Goal: Task Accomplishment & Management: Use online tool/utility

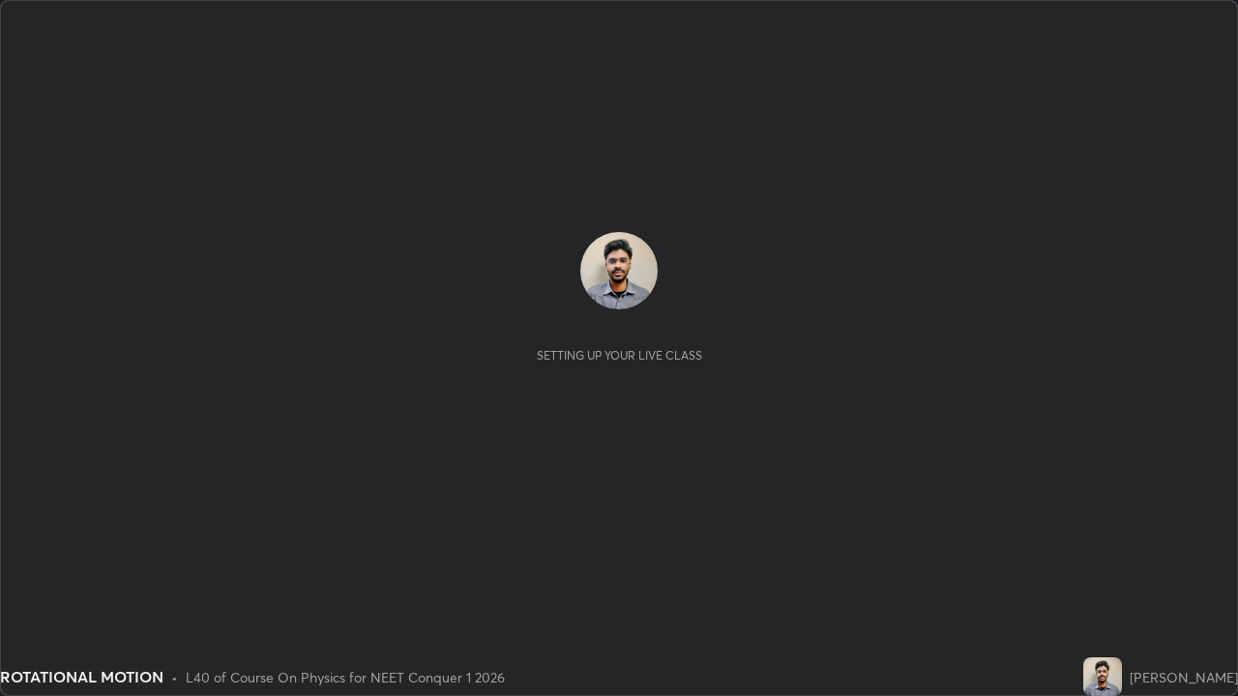
scroll to position [696, 1237]
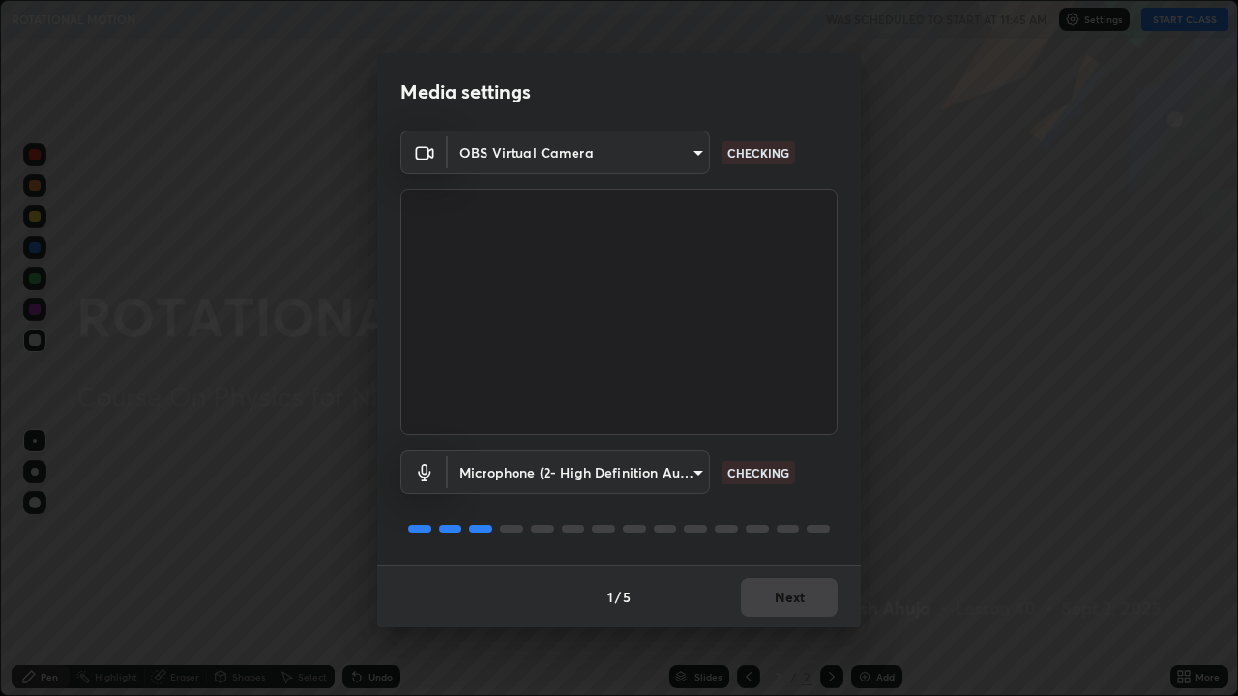
click at [553, 474] on body "Erase all ROTATIONAL MOTION WAS SCHEDULED TO START AT 11:45 AM Settings START C…" at bounding box center [619, 348] width 1238 height 696
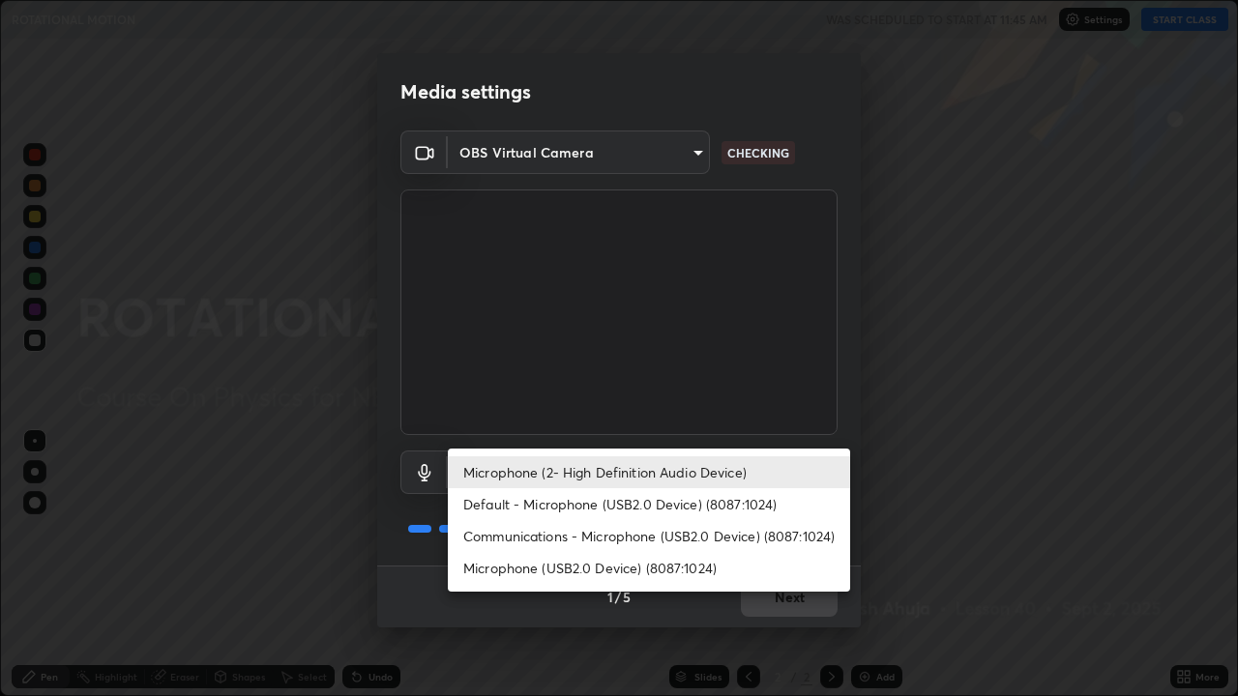
click at [595, 567] on li "Microphone (USB2.0 Device) (8087:1024)" at bounding box center [649, 568] width 402 height 32
type input "b1755398709513db69ee0c05c3aeebde325fe64714e11825cd67cdc452a0f040"
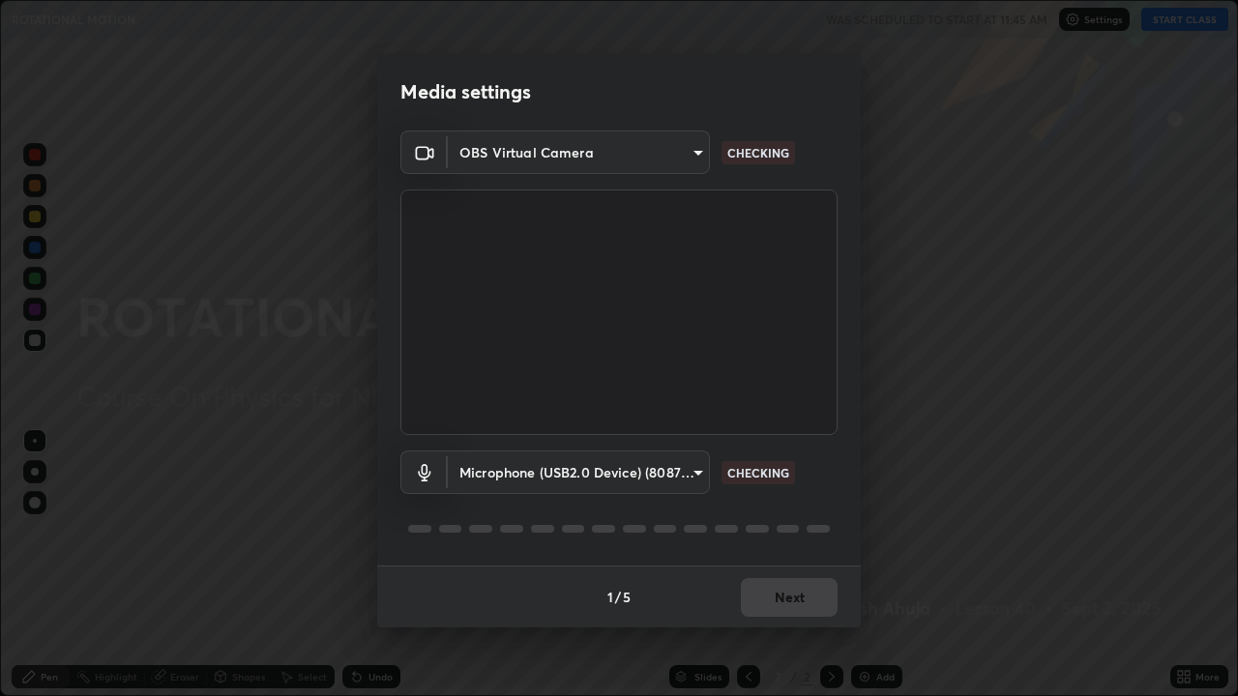
click at [795, 600] on div "1 / 5 Next" at bounding box center [619, 597] width 484 height 62
click at [776, 594] on div "1 / 5 Next" at bounding box center [619, 597] width 484 height 62
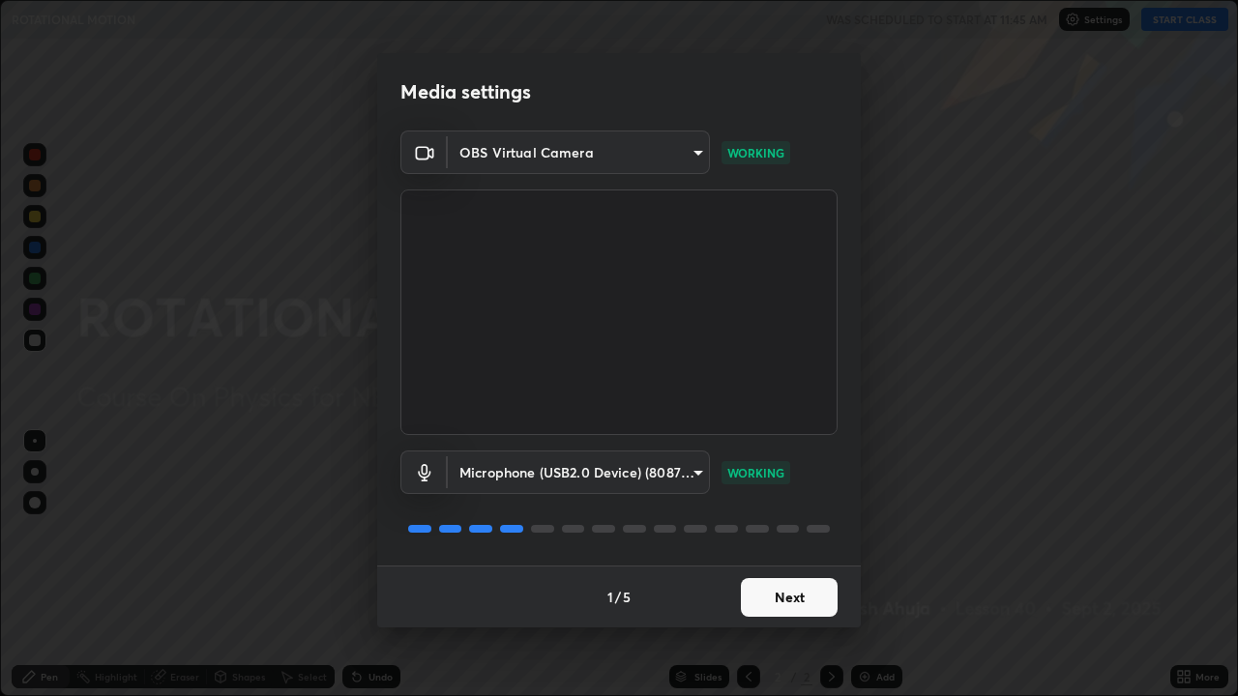
click at [758, 594] on button "Next" at bounding box center [789, 597] width 97 height 39
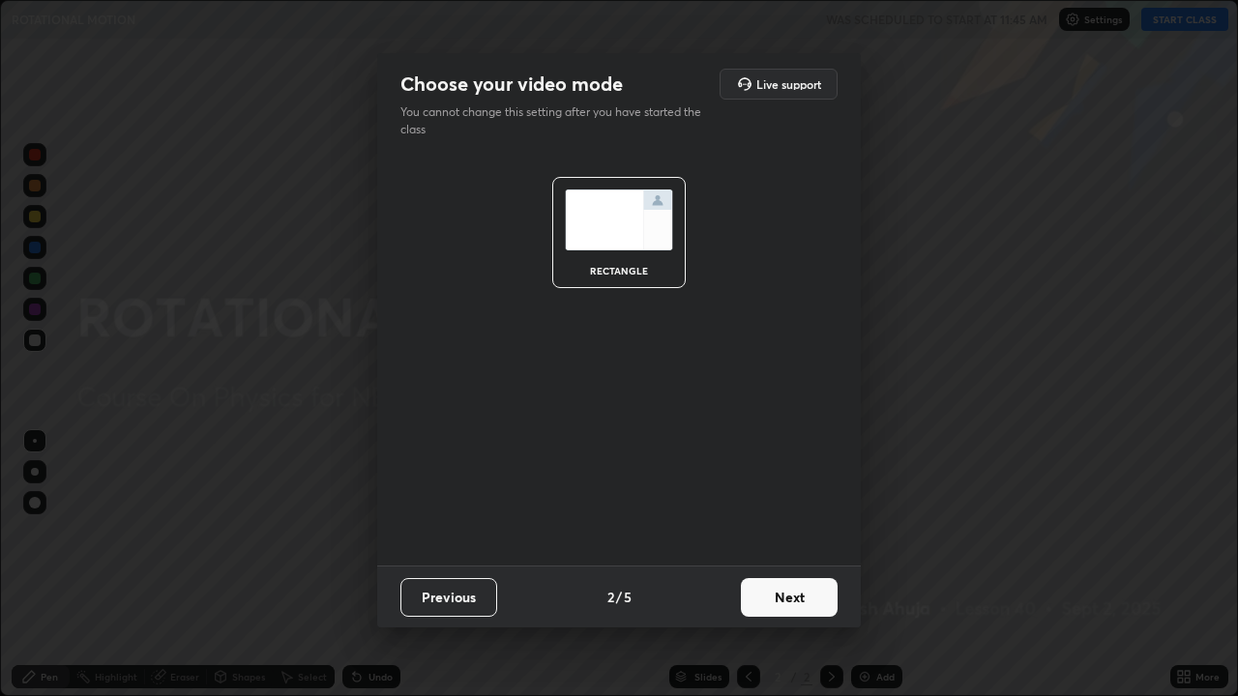
click at [779, 600] on button "Next" at bounding box center [789, 597] width 97 height 39
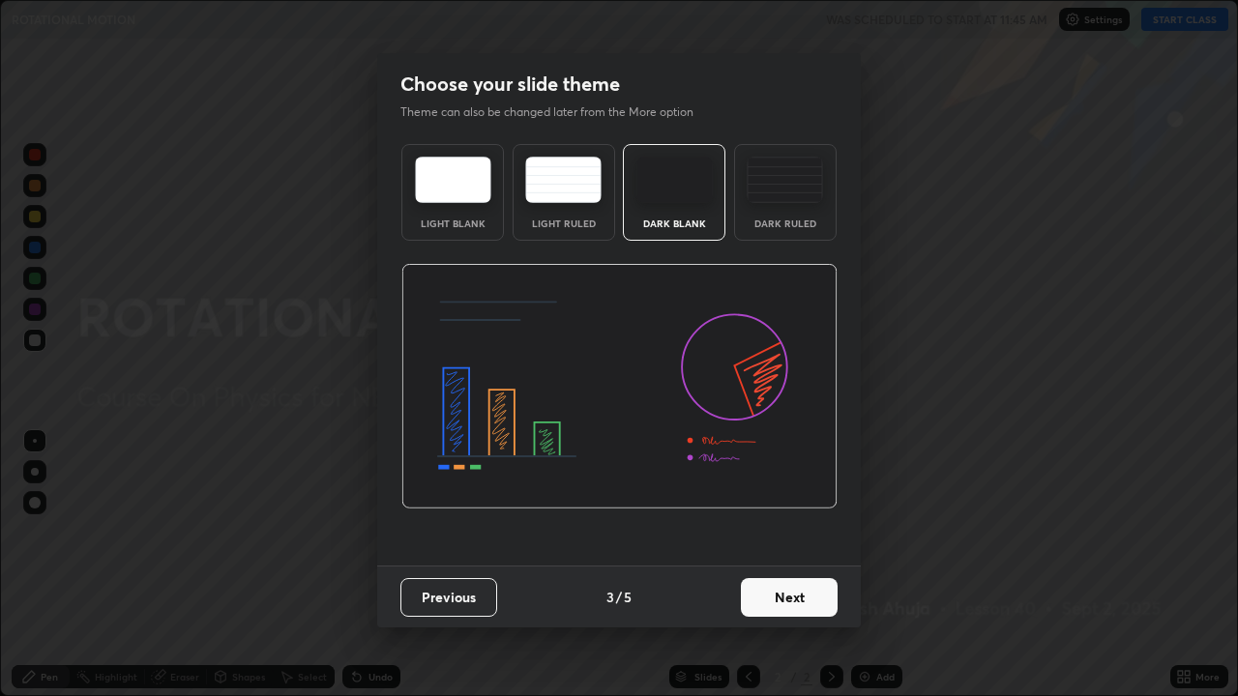
click at [784, 224] on div "Dark Ruled" at bounding box center [785, 224] width 77 height 10
click at [790, 607] on button "Next" at bounding box center [789, 597] width 97 height 39
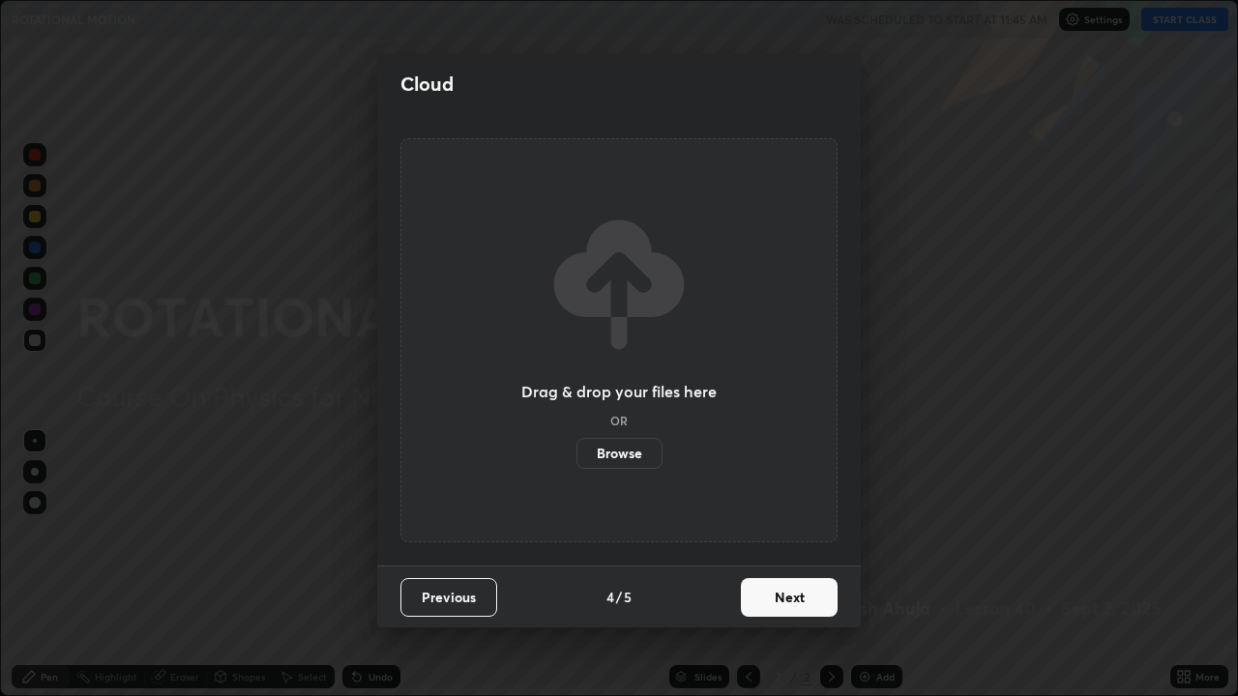
click at [765, 608] on button "Next" at bounding box center [789, 597] width 97 height 39
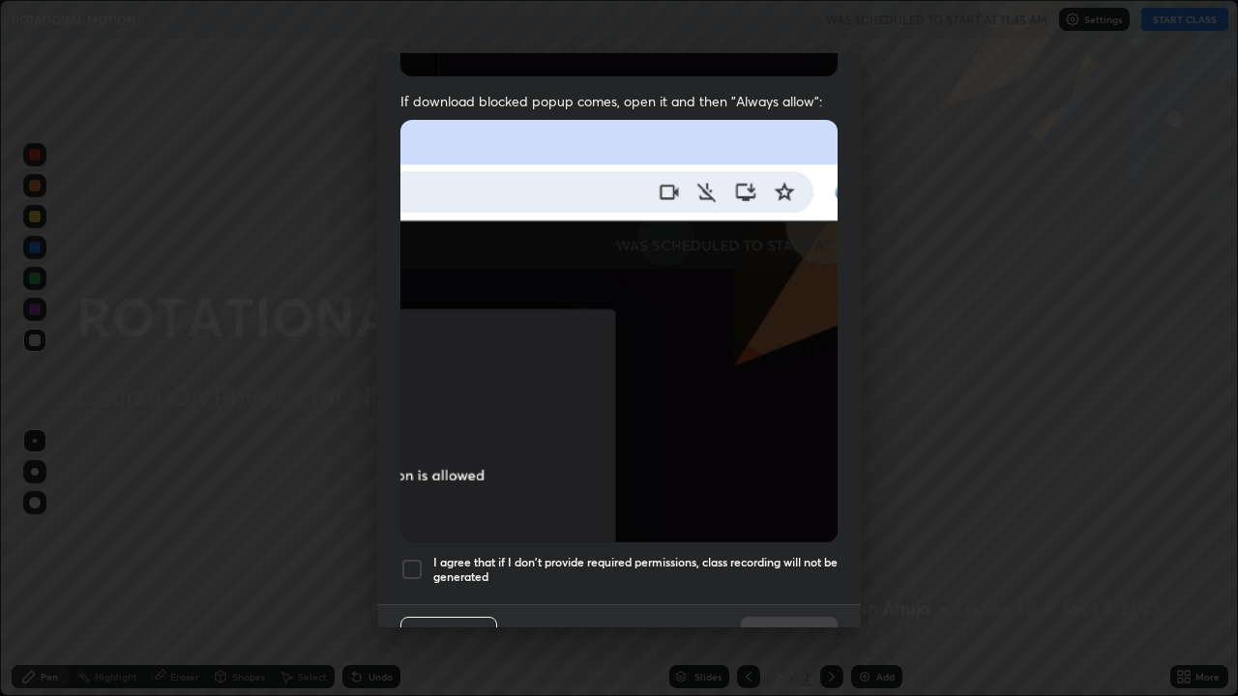
scroll to position [393, 0]
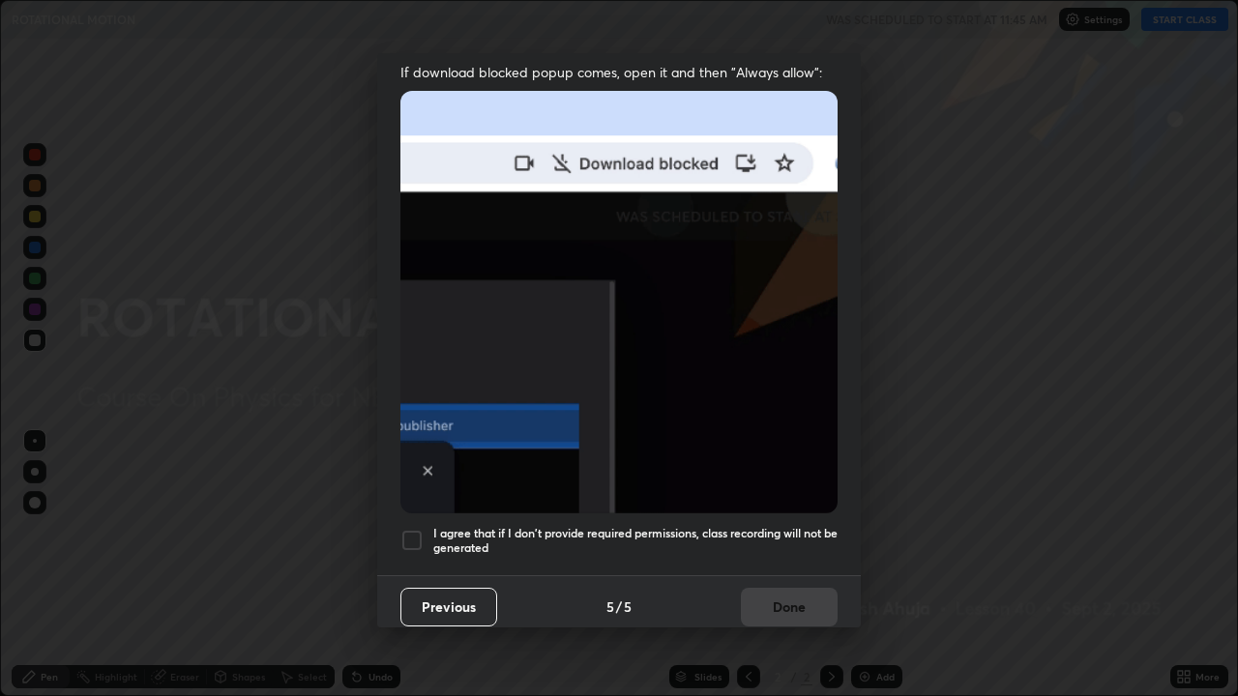
click at [686, 526] on h5 "I agree that if I don't provide required permissions, class recording will not …" at bounding box center [635, 541] width 404 height 30
click at [761, 590] on button "Done" at bounding box center [789, 607] width 97 height 39
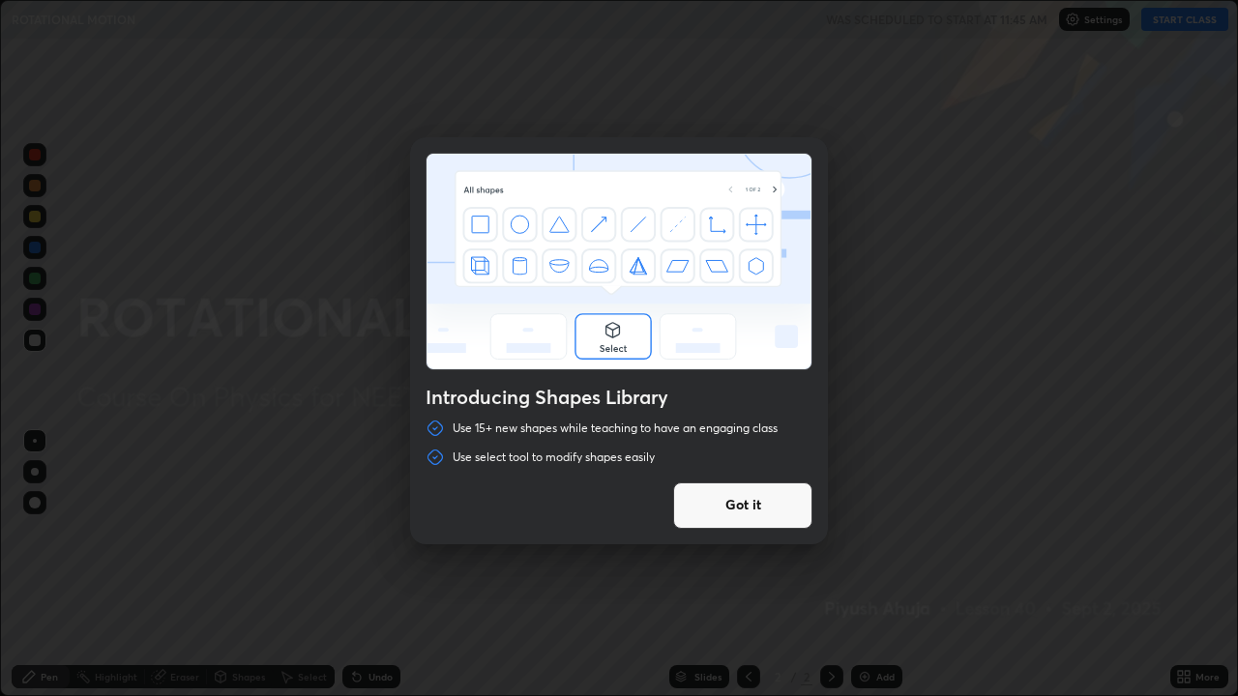
click at [766, 508] on button "Got it" at bounding box center [742, 506] width 139 height 46
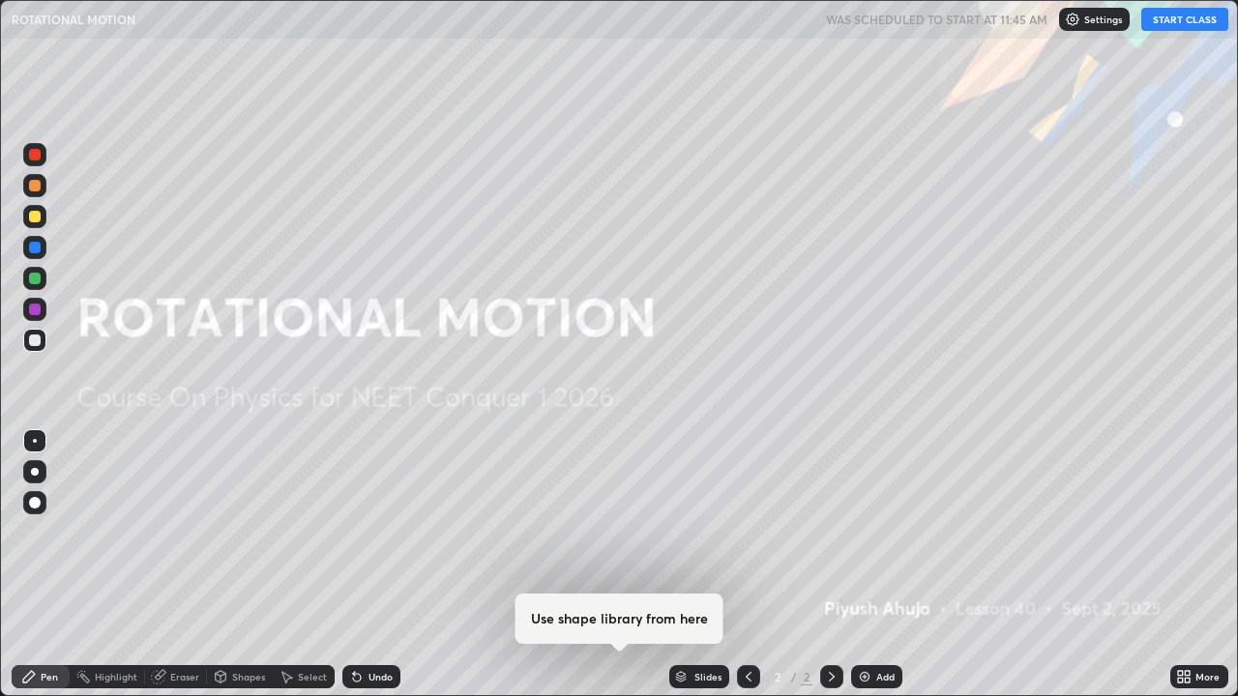
click at [767, 508] on div at bounding box center [619, 348] width 1238 height 696
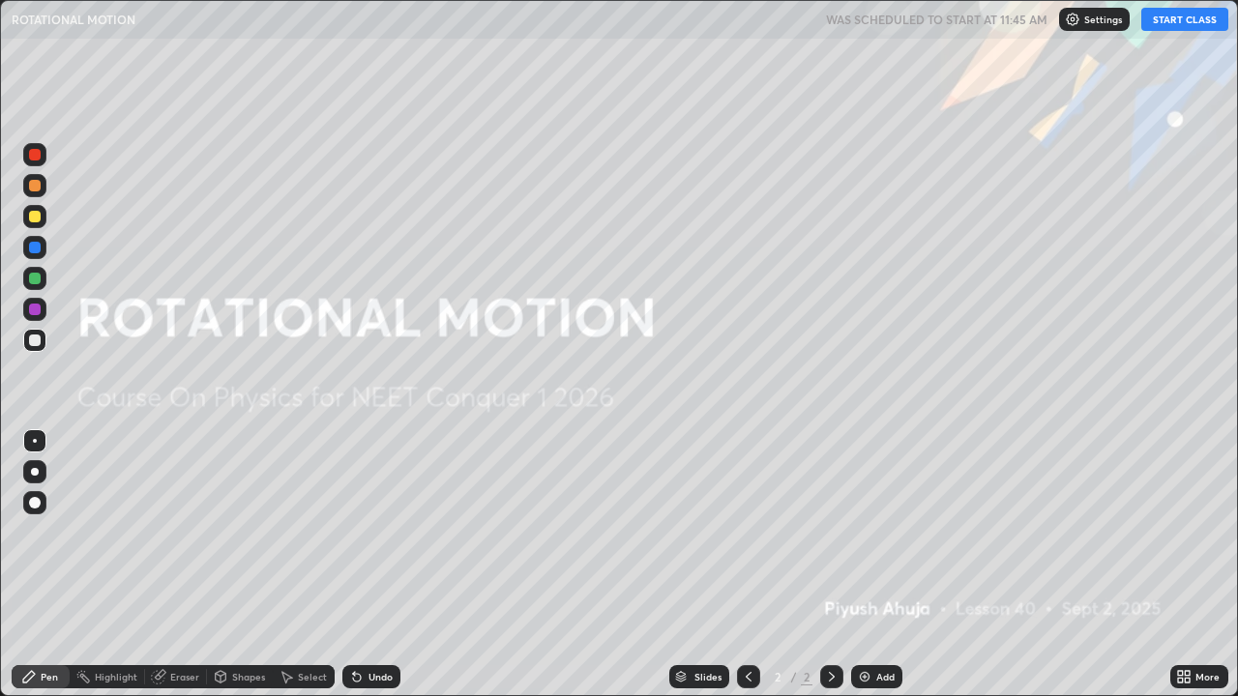
click at [1190, 25] on button "START CLASS" at bounding box center [1184, 19] width 87 height 23
click at [1187, 679] on icon at bounding box center [1188, 680] width 5 height 5
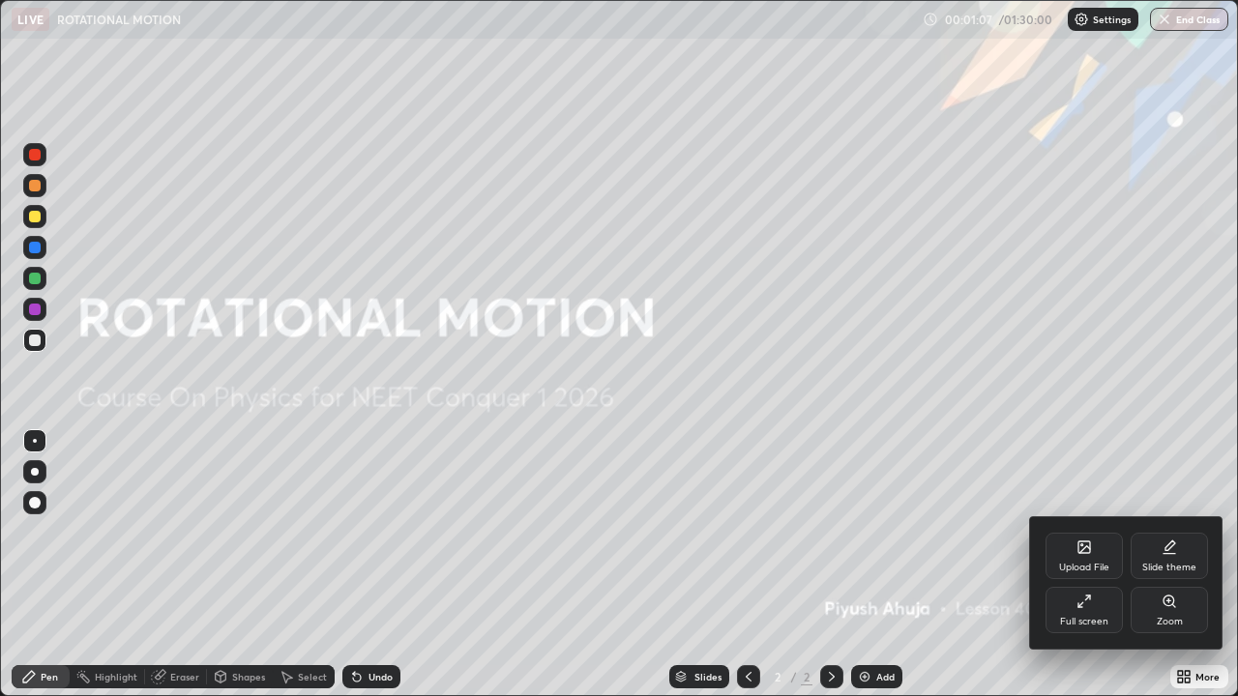
click at [1084, 553] on icon at bounding box center [1085, 548] width 12 height 12
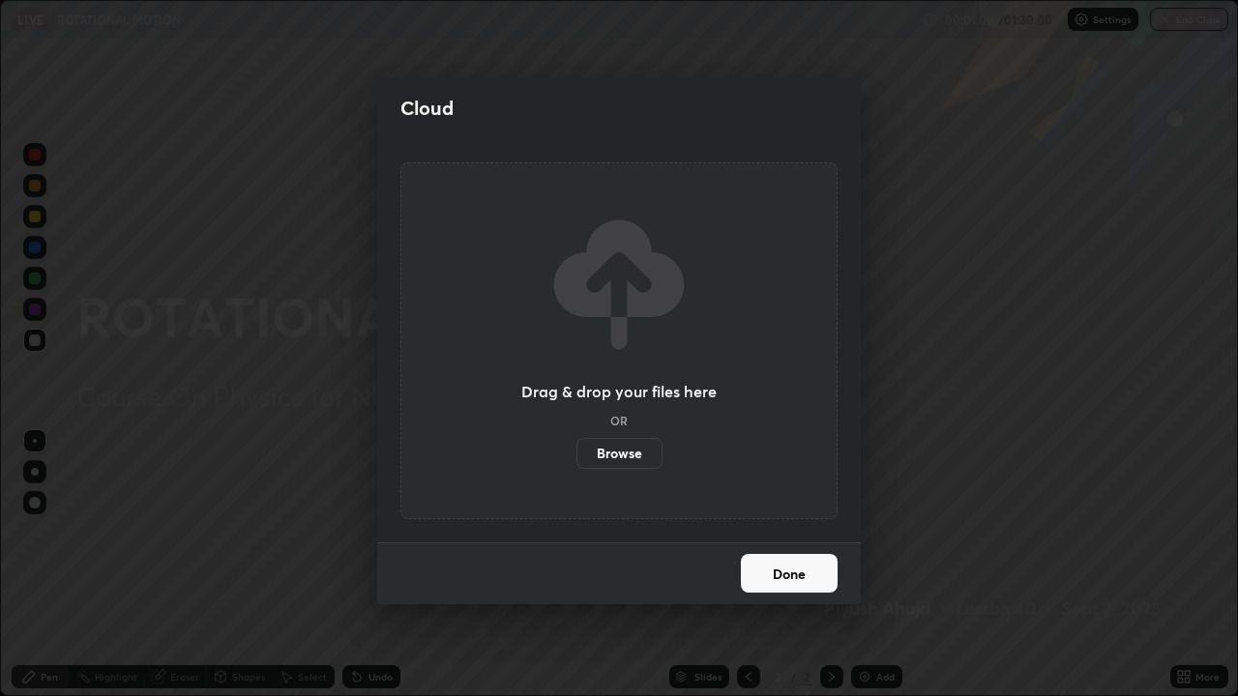
click at [605, 447] on label "Browse" at bounding box center [620, 453] width 86 height 31
click at [577, 447] on input "Browse" at bounding box center [577, 453] width 0 height 31
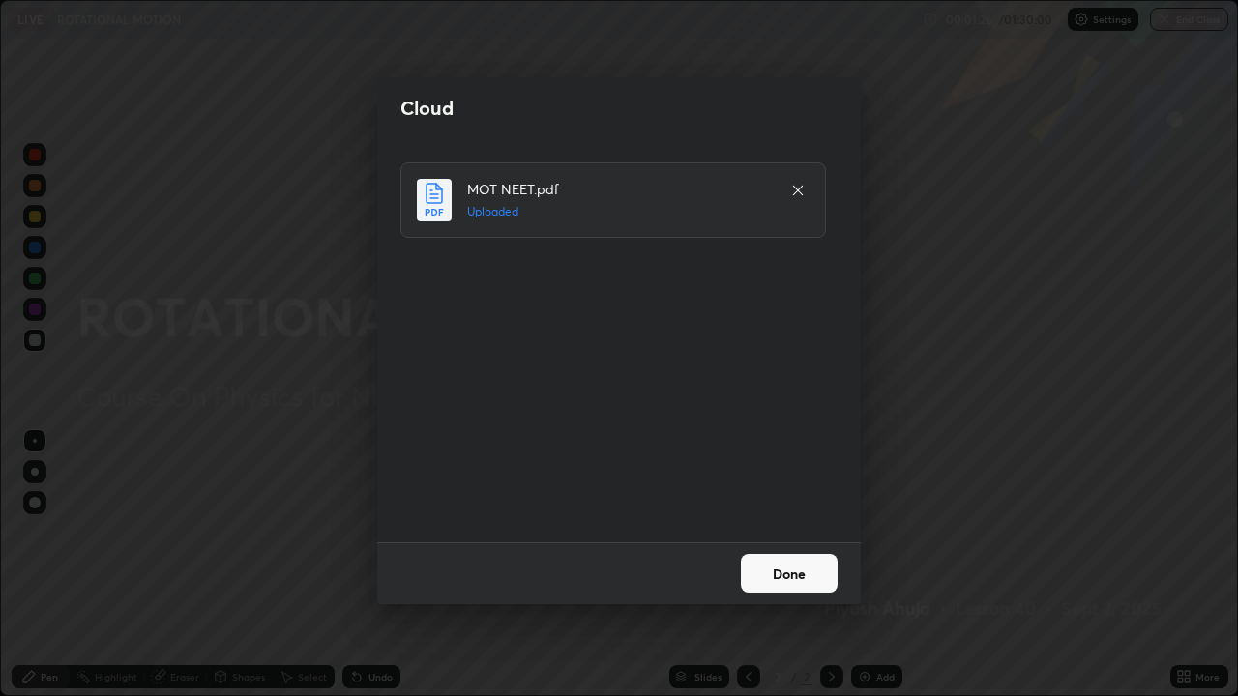
click at [783, 578] on button "Done" at bounding box center [789, 573] width 97 height 39
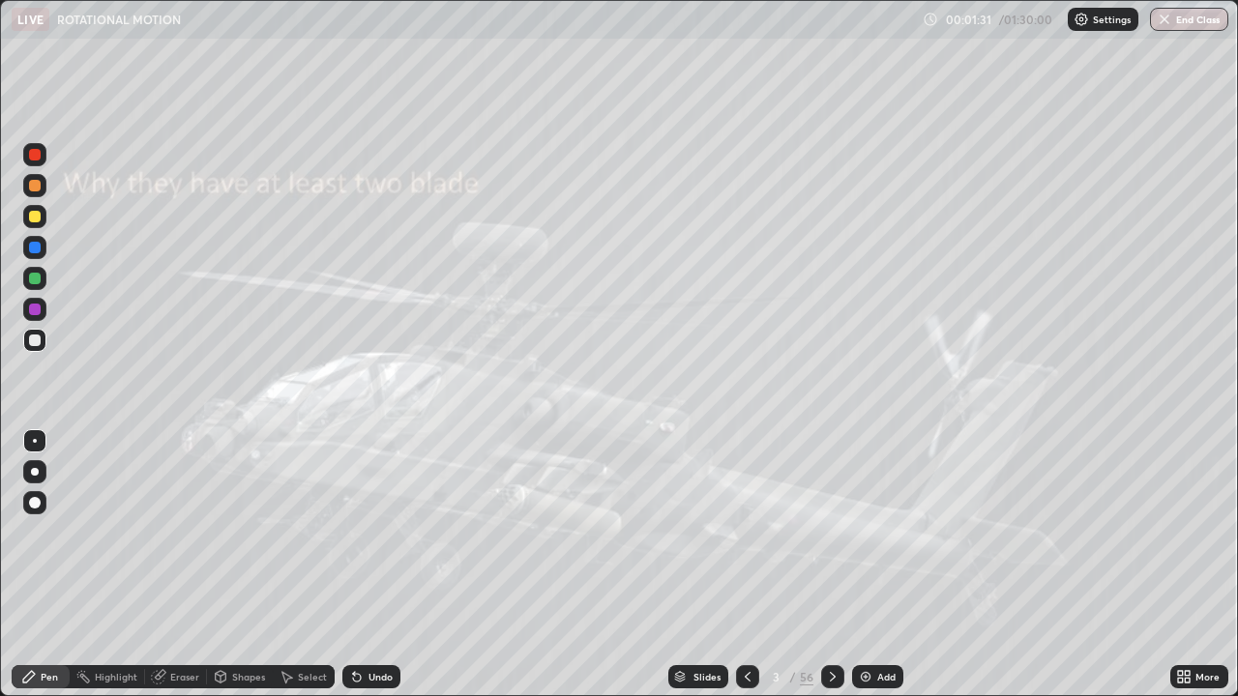
click at [744, 681] on icon at bounding box center [747, 676] width 15 height 15
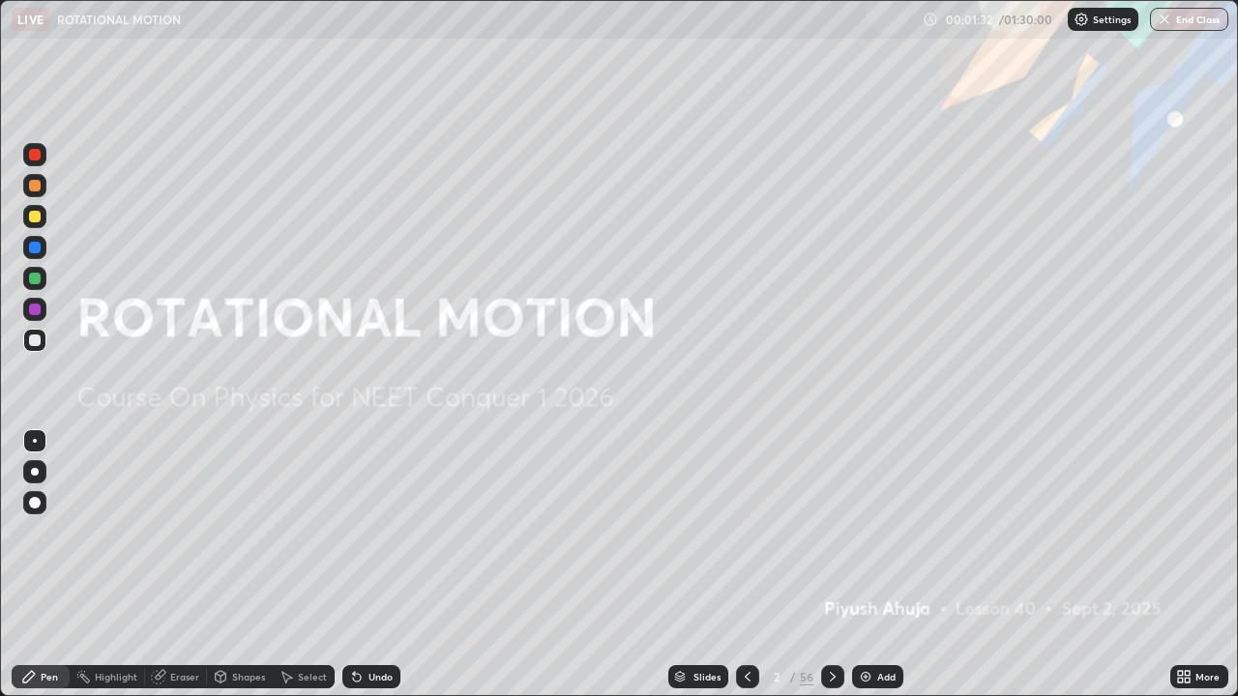
click at [865, 672] on img at bounding box center [865, 676] width 15 height 15
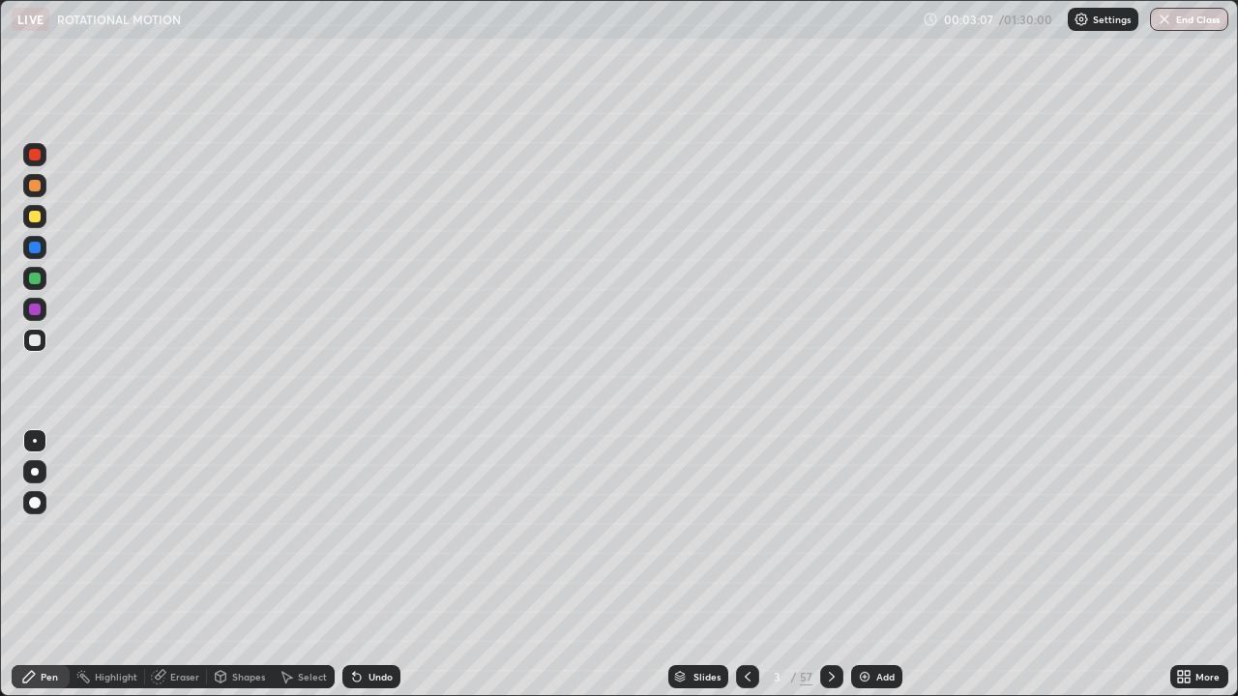
click at [829, 688] on div at bounding box center [831, 677] width 23 height 23
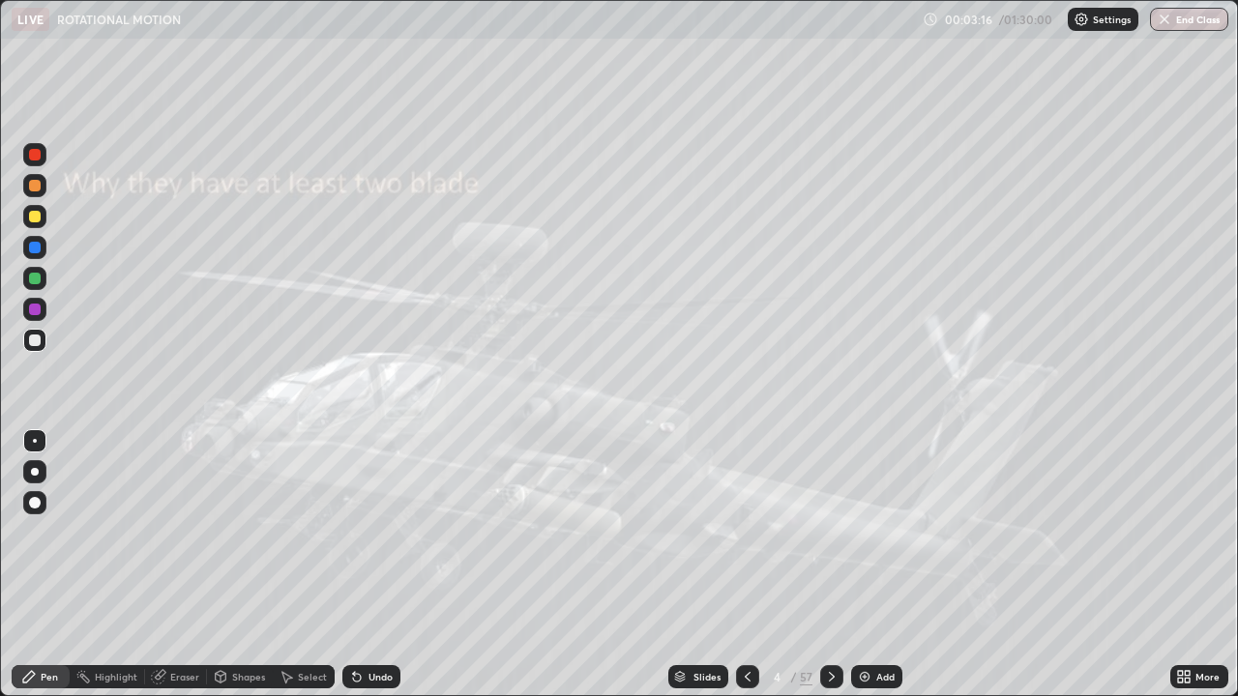
click at [830, 680] on icon at bounding box center [831, 676] width 15 height 15
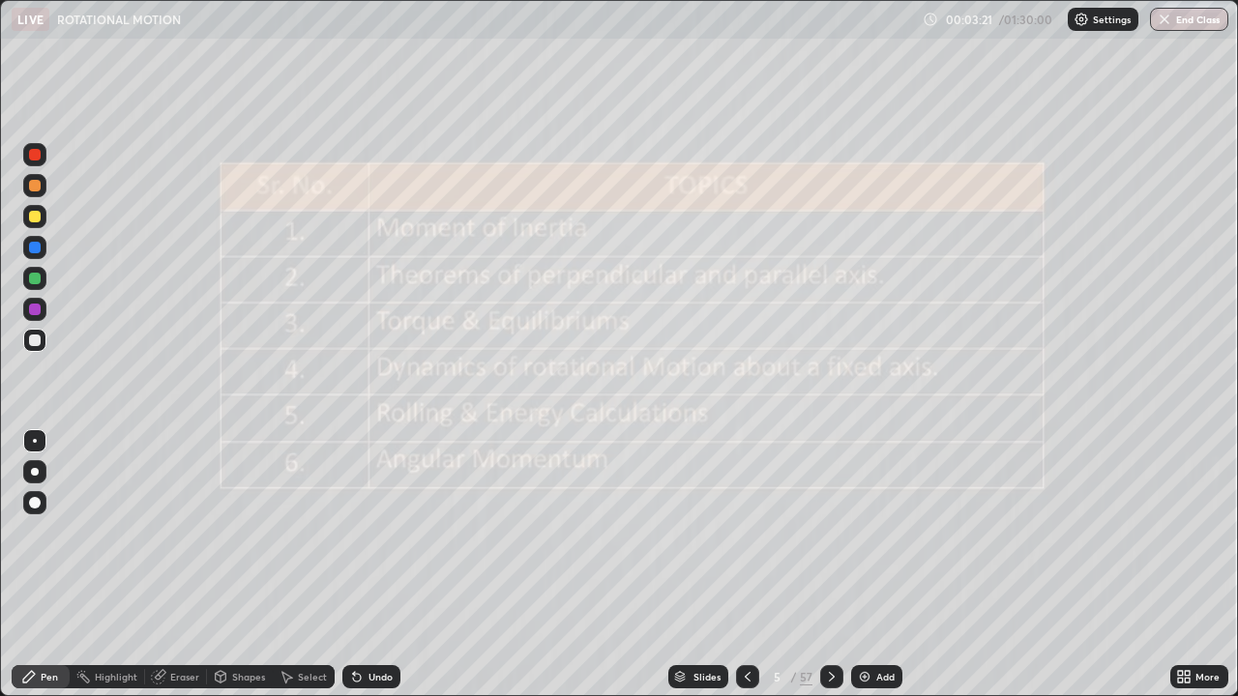
click at [830, 677] on icon at bounding box center [831, 676] width 15 height 15
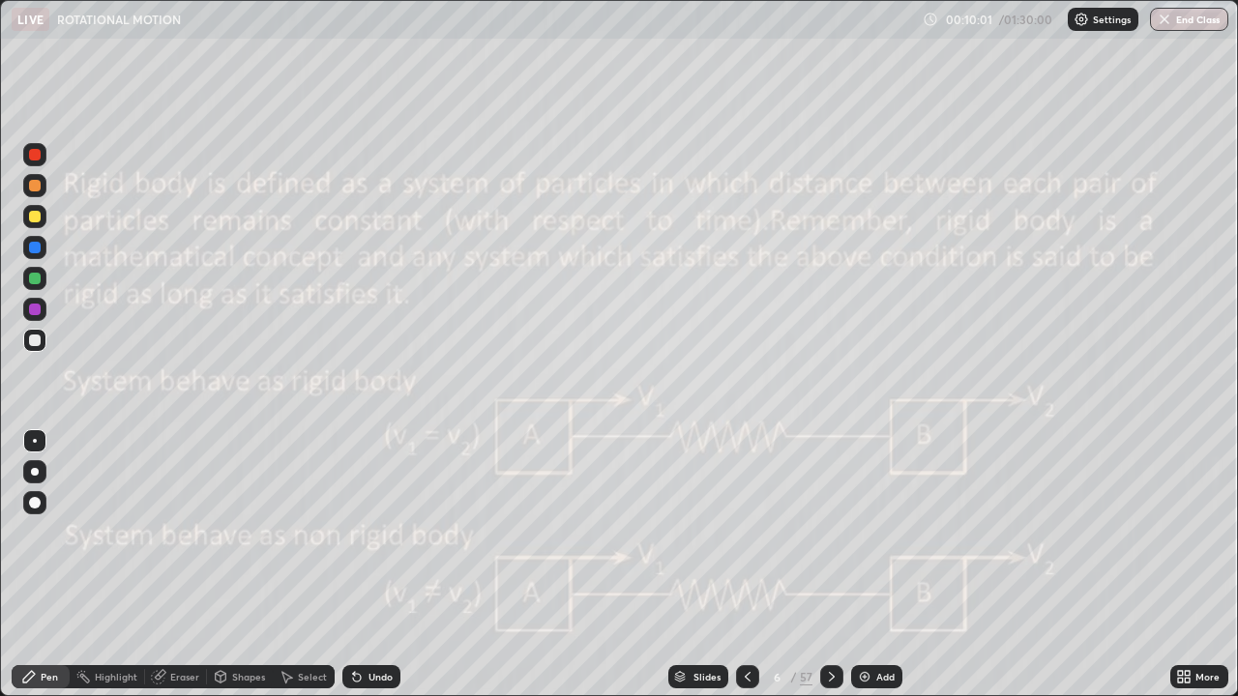
click at [830, 677] on icon at bounding box center [831, 676] width 15 height 15
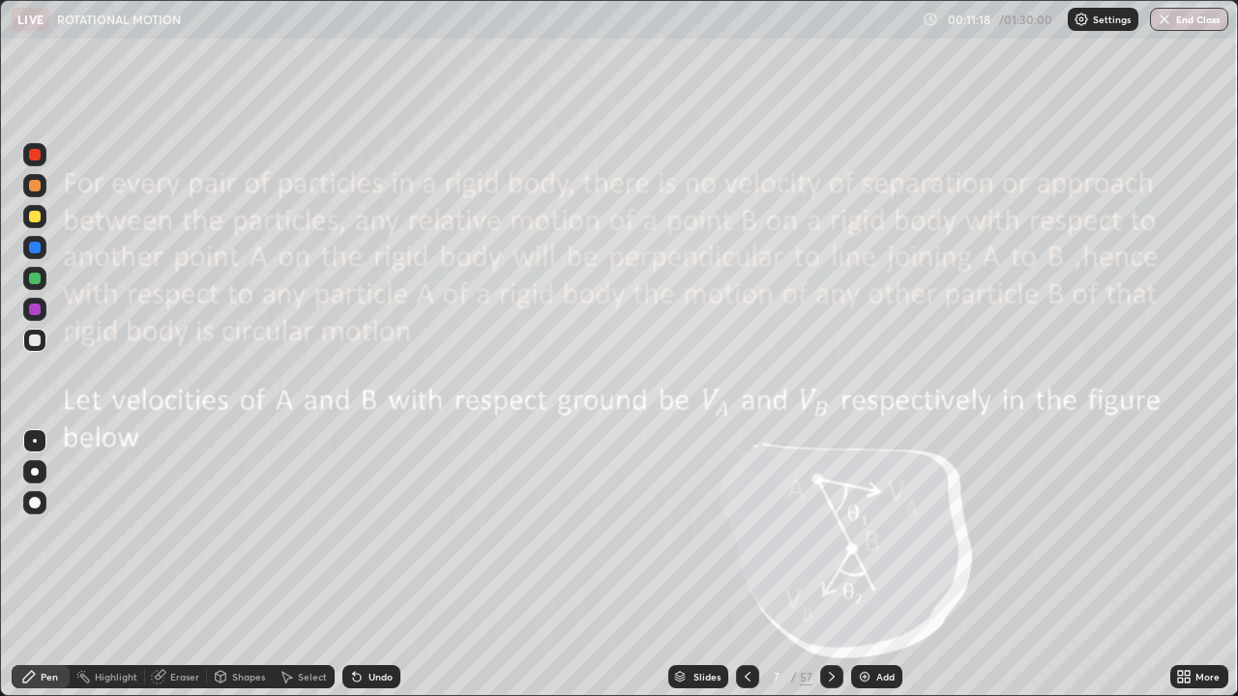
click at [830, 677] on icon at bounding box center [831, 676] width 15 height 15
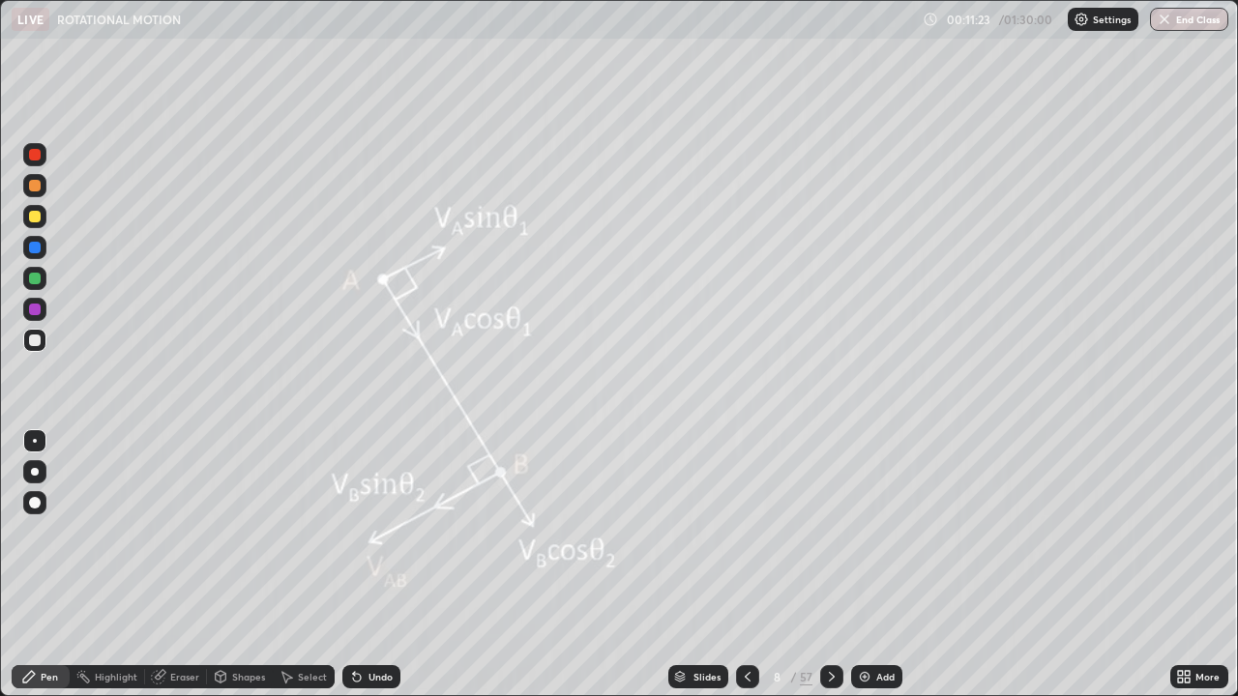
click at [830, 677] on icon at bounding box center [831, 676] width 15 height 15
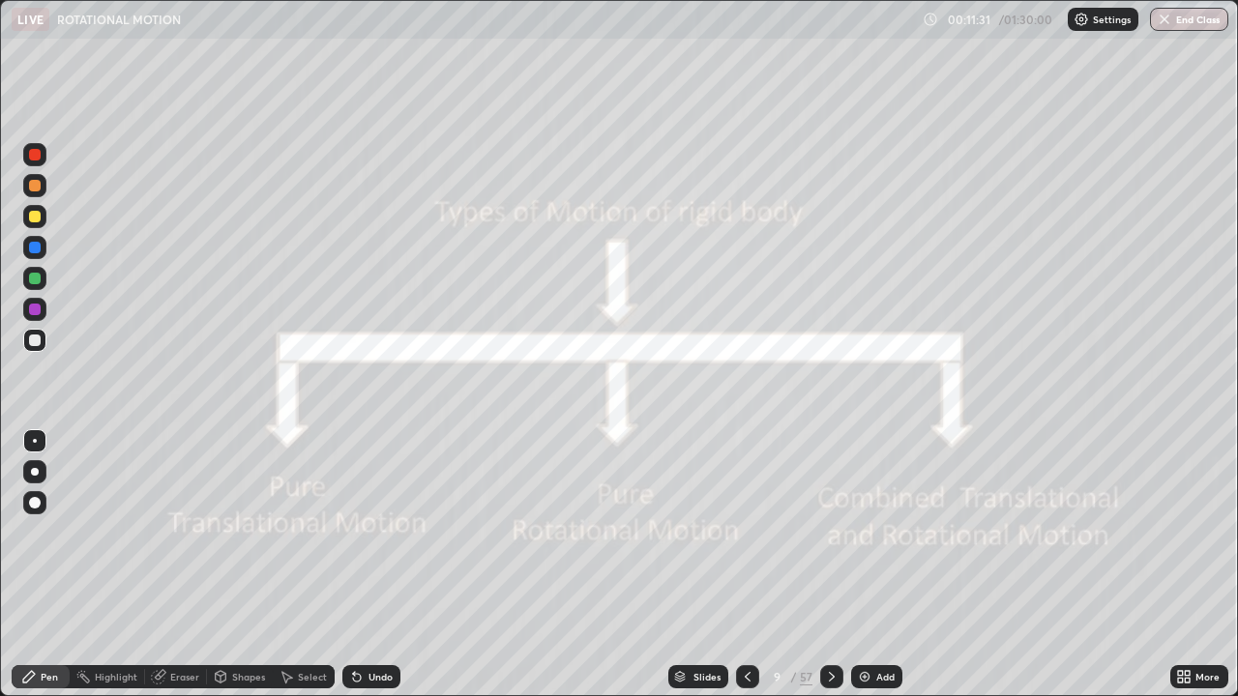
click at [830, 677] on icon at bounding box center [831, 676] width 15 height 15
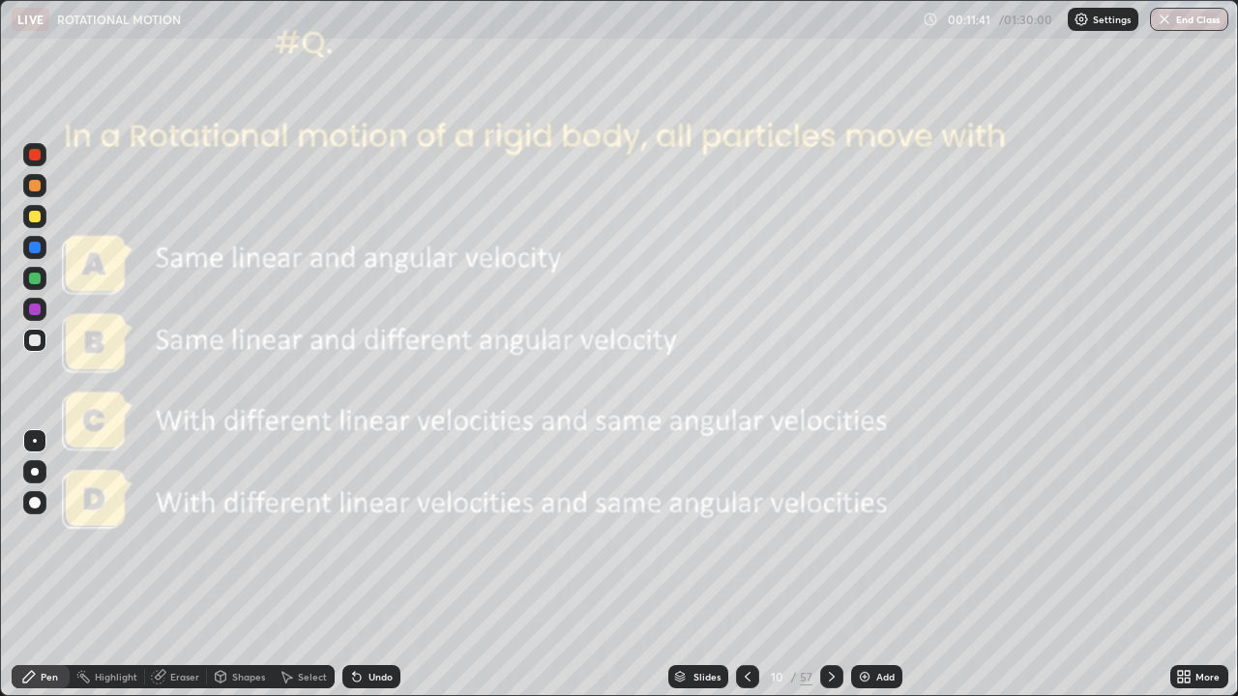
click at [830, 677] on icon at bounding box center [831, 676] width 15 height 15
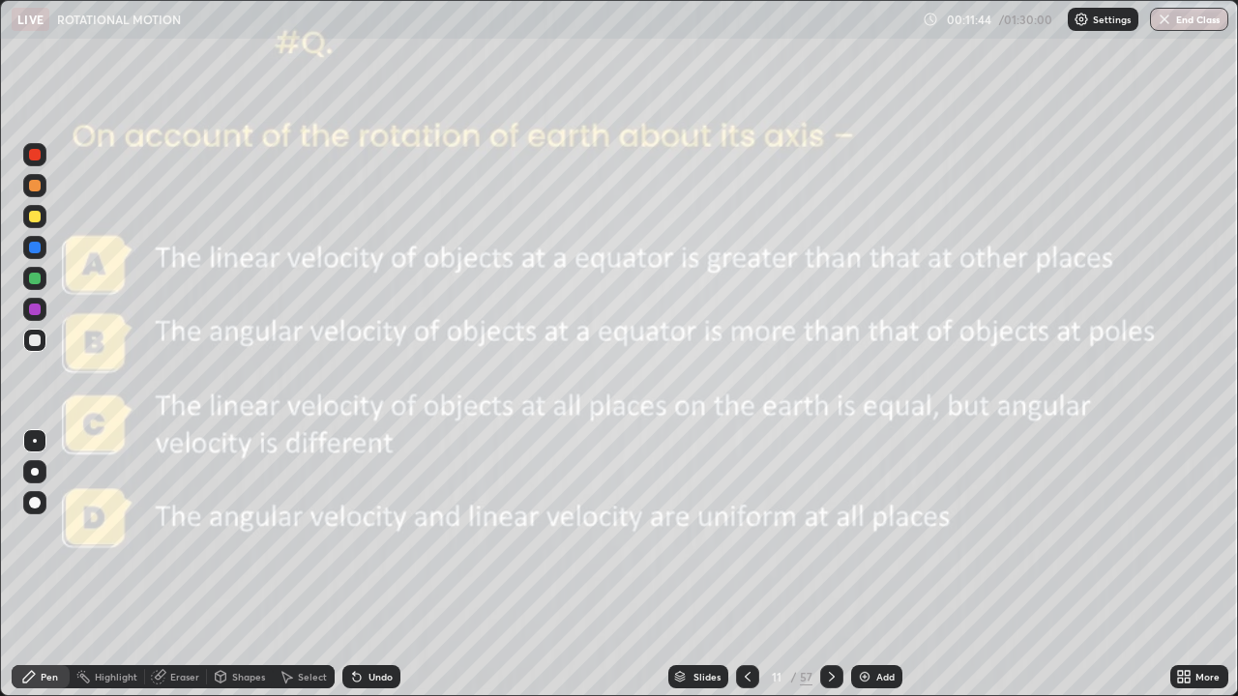
click at [829, 680] on icon at bounding box center [832, 677] width 6 height 10
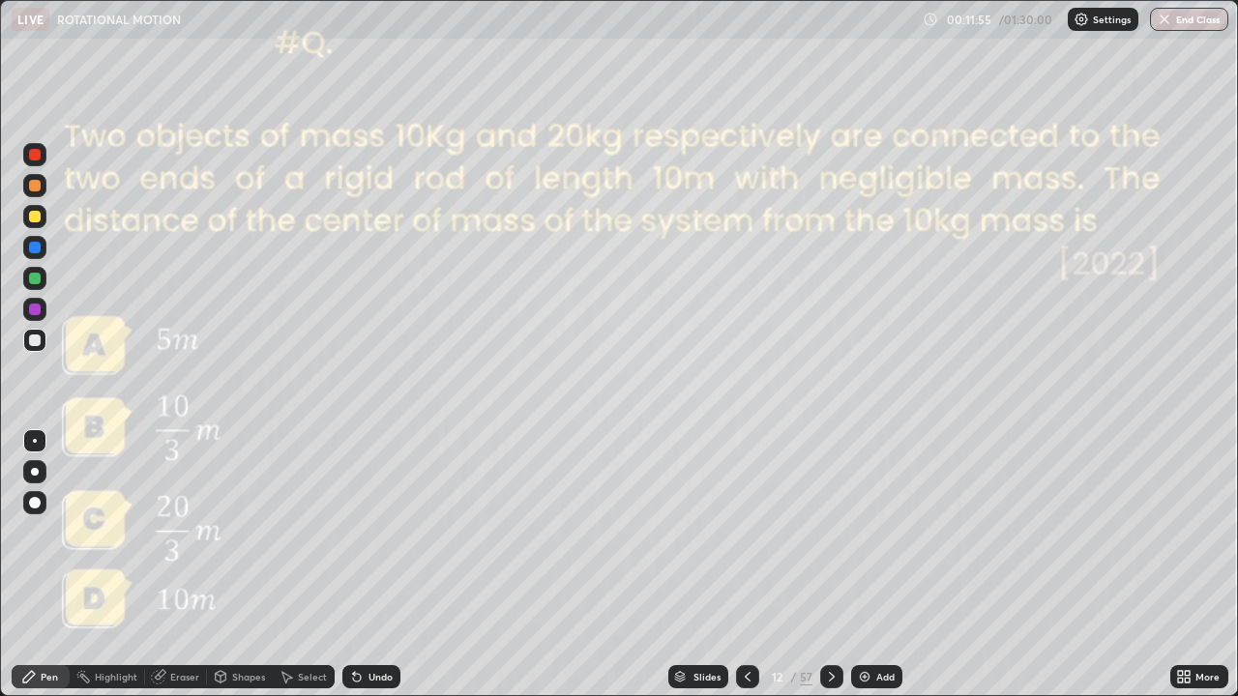
click at [823, 687] on div at bounding box center [831, 677] width 23 height 23
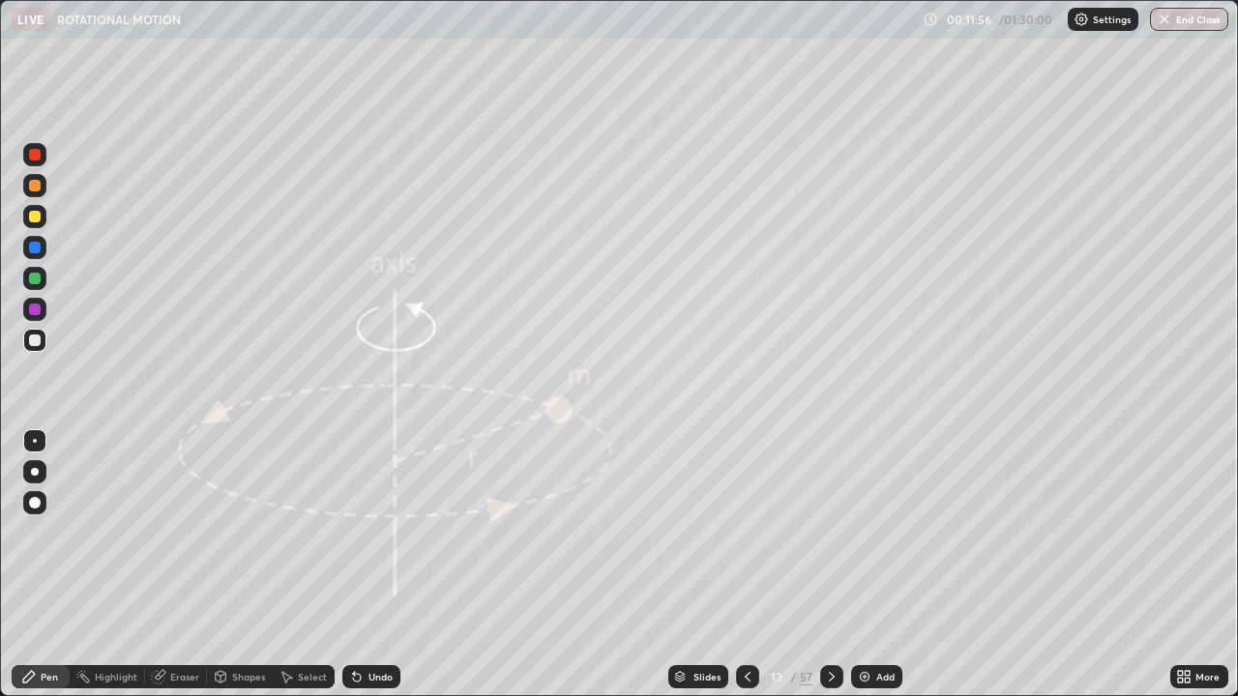
click at [831, 677] on icon at bounding box center [831, 676] width 15 height 15
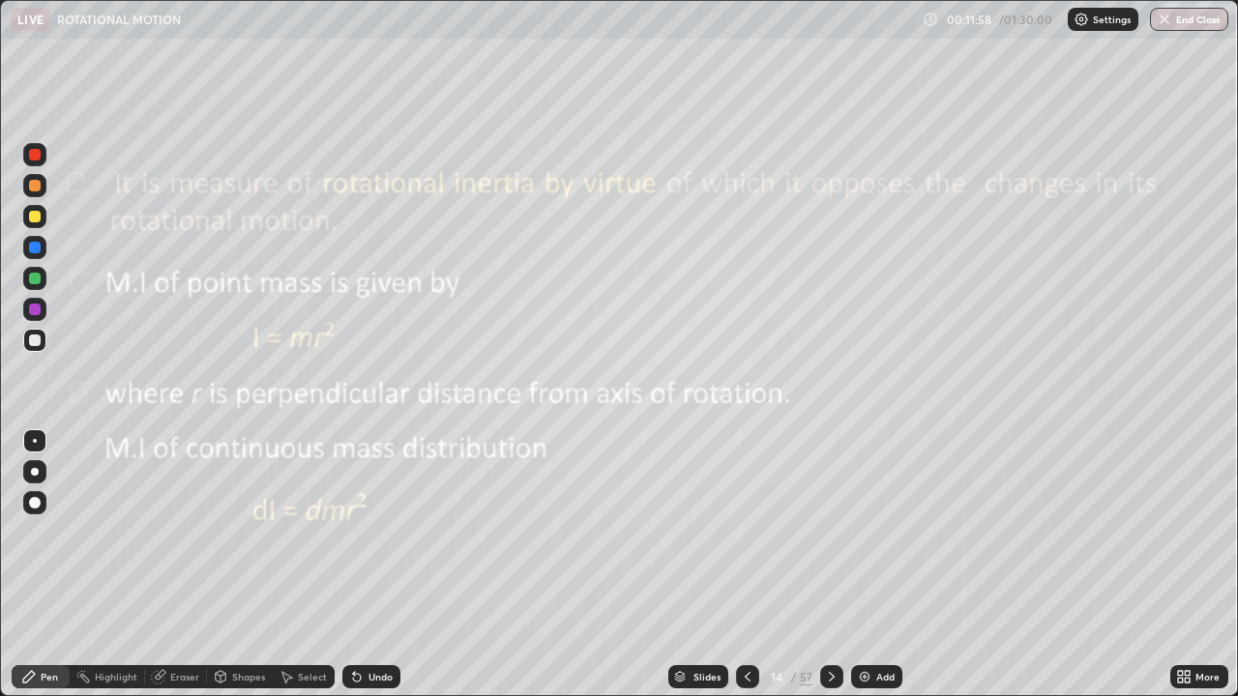
click at [743, 688] on div at bounding box center [747, 677] width 23 height 23
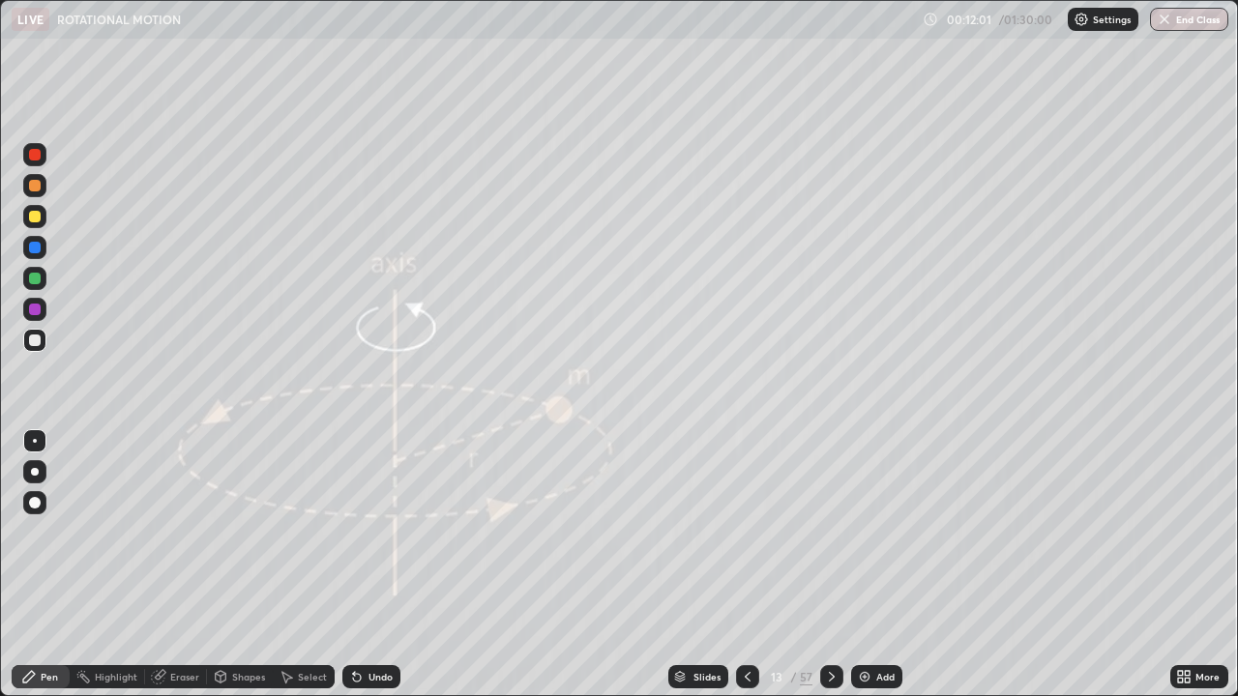
click at [746, 677] on icon at bounding box center [747, 676] width 15 height 15
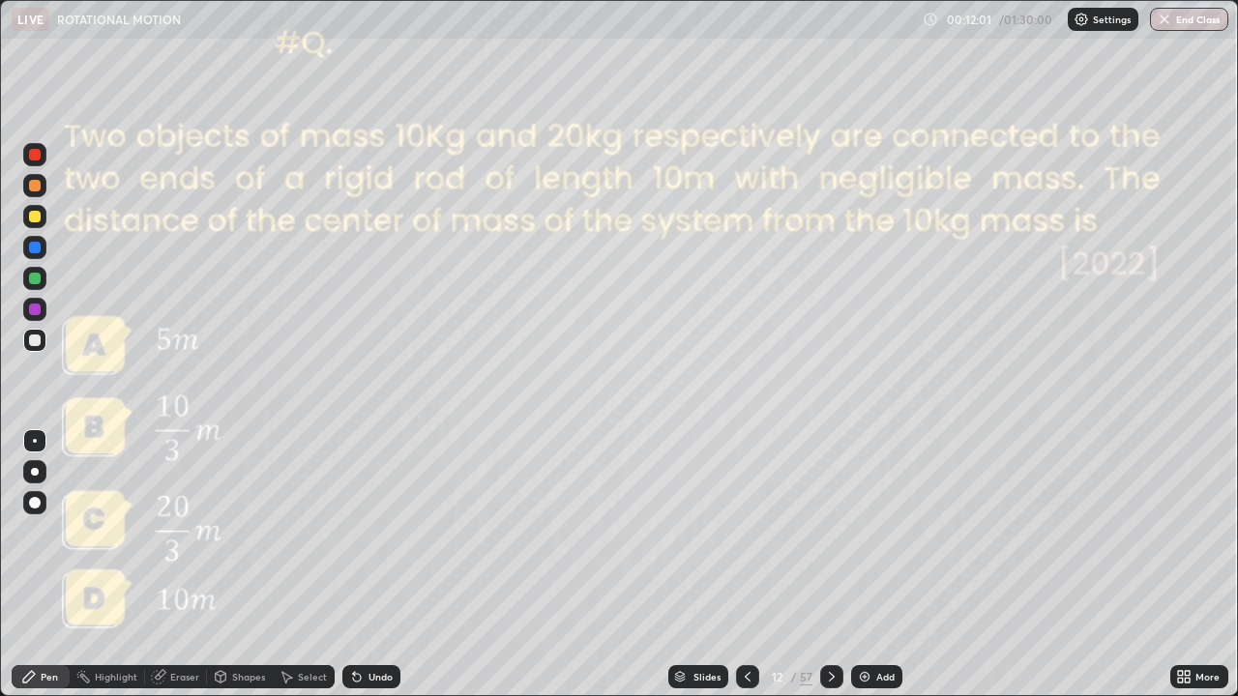
click at [880, 673] on div "Add" at bounding box center [885, 677] width 18 height 10
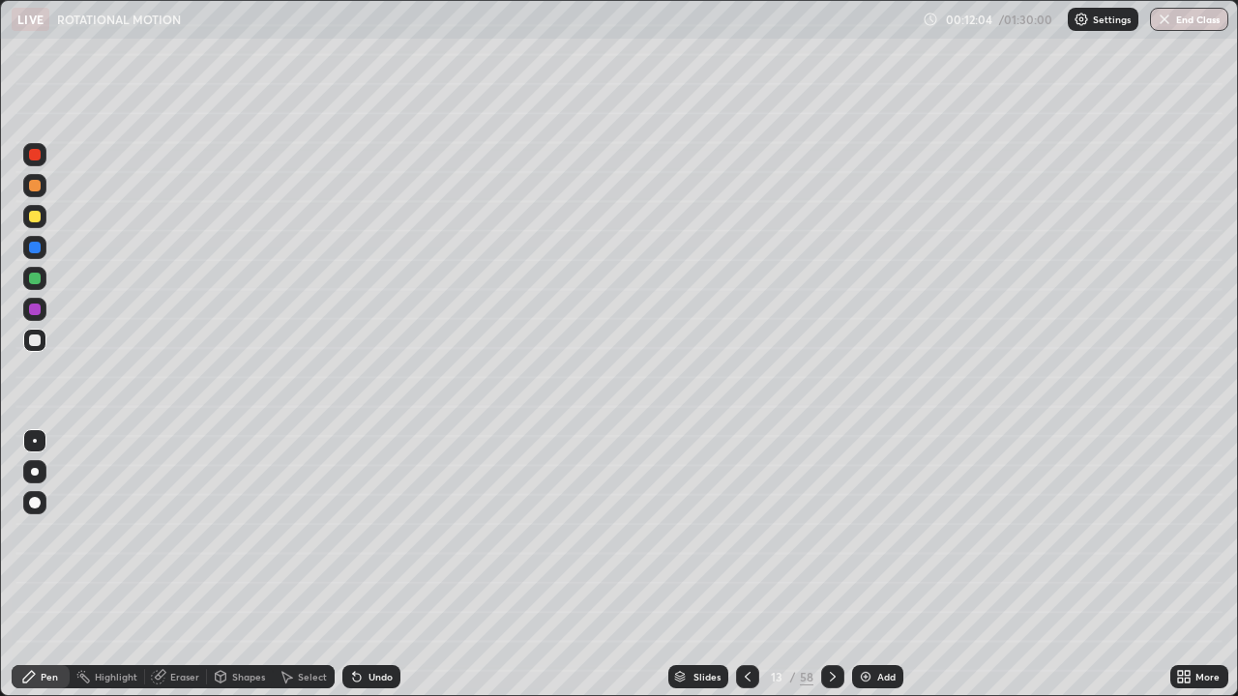
click at [244, 679] on div "Shapes" at bounding box center [248, 677] width 33 height 10
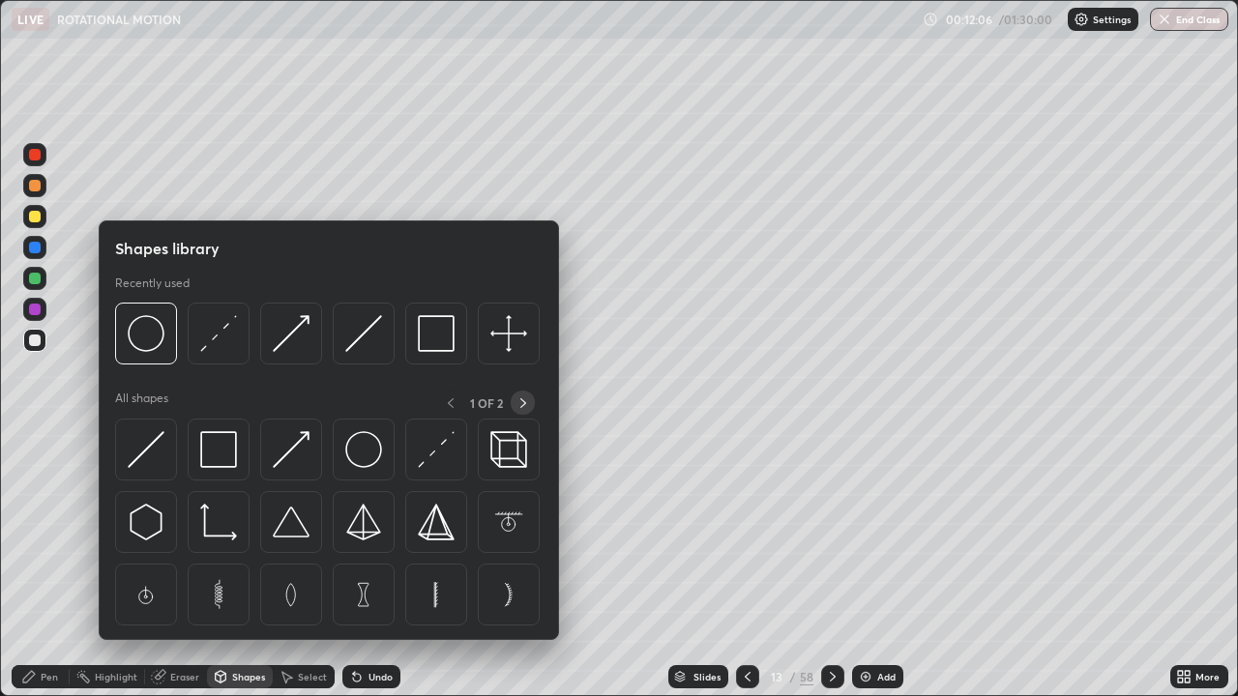
click at [520, 404] on icon at bounding box center [523, 403] width 15 height 15
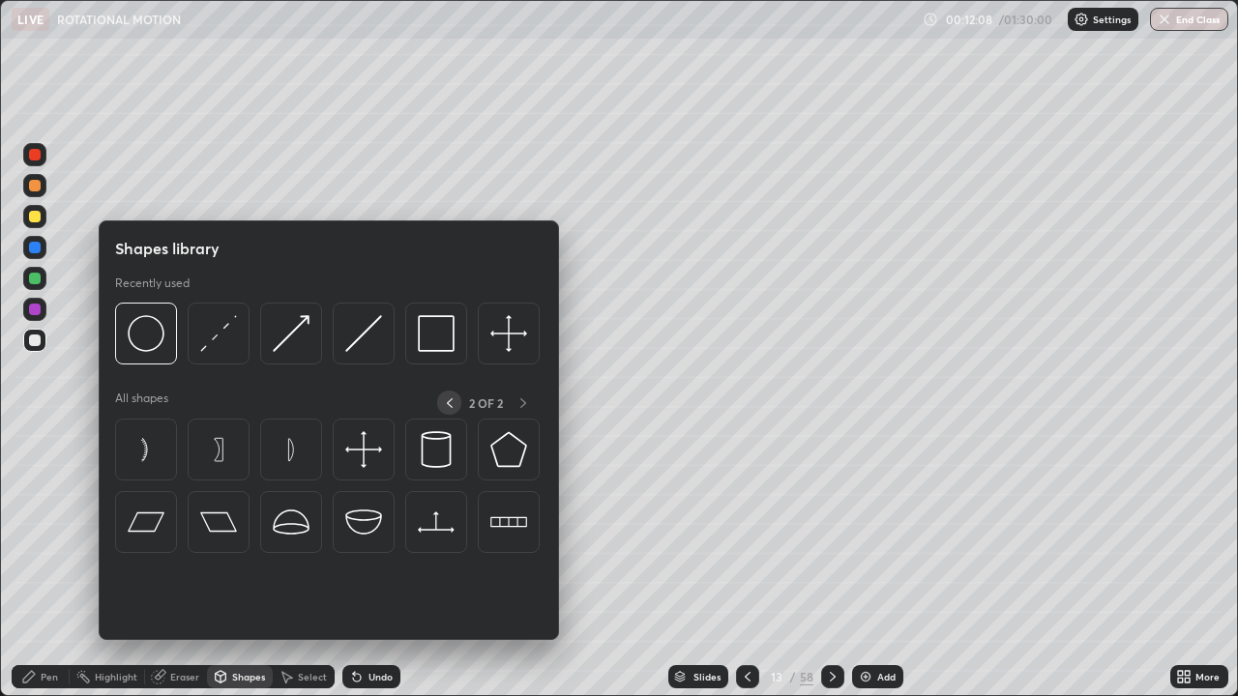
click at [449, 402] on icon at bounding box center [449, 403] width 15 height 15
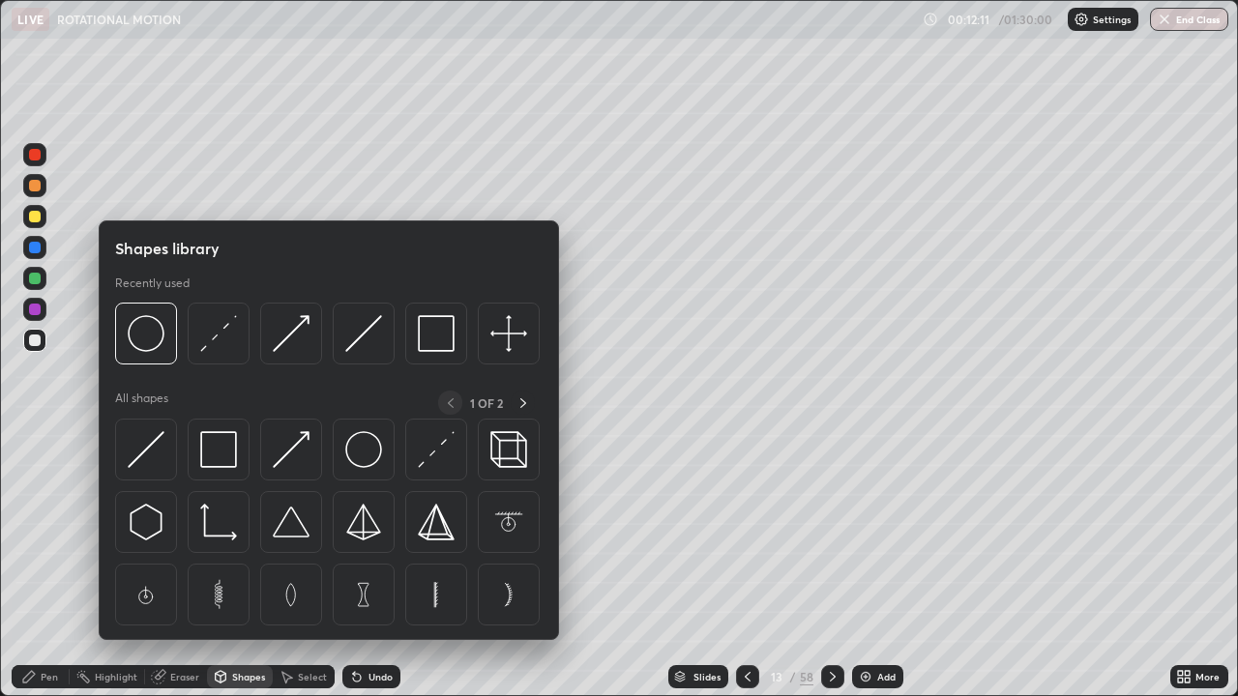
click at [293, 518] on img at bounding box center [291, 522] width 37 height 37
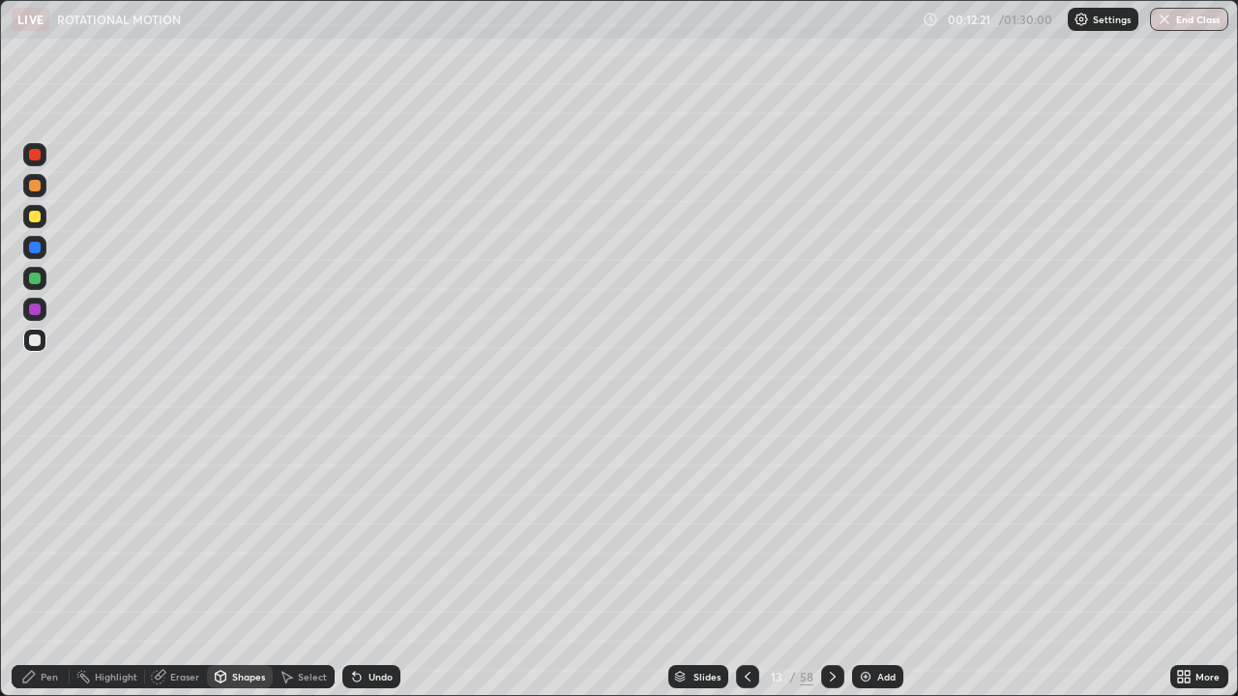
click at [371, 672] on div "Undo" at bounding box center [381, 677] width 24 height 10
click at [46, 673] on div "Pen" at bounding box center [49, 677] width 17 height 10
click at [235, 674] on div "Shapes" at bounding box center [248, 677] width 33 height 10
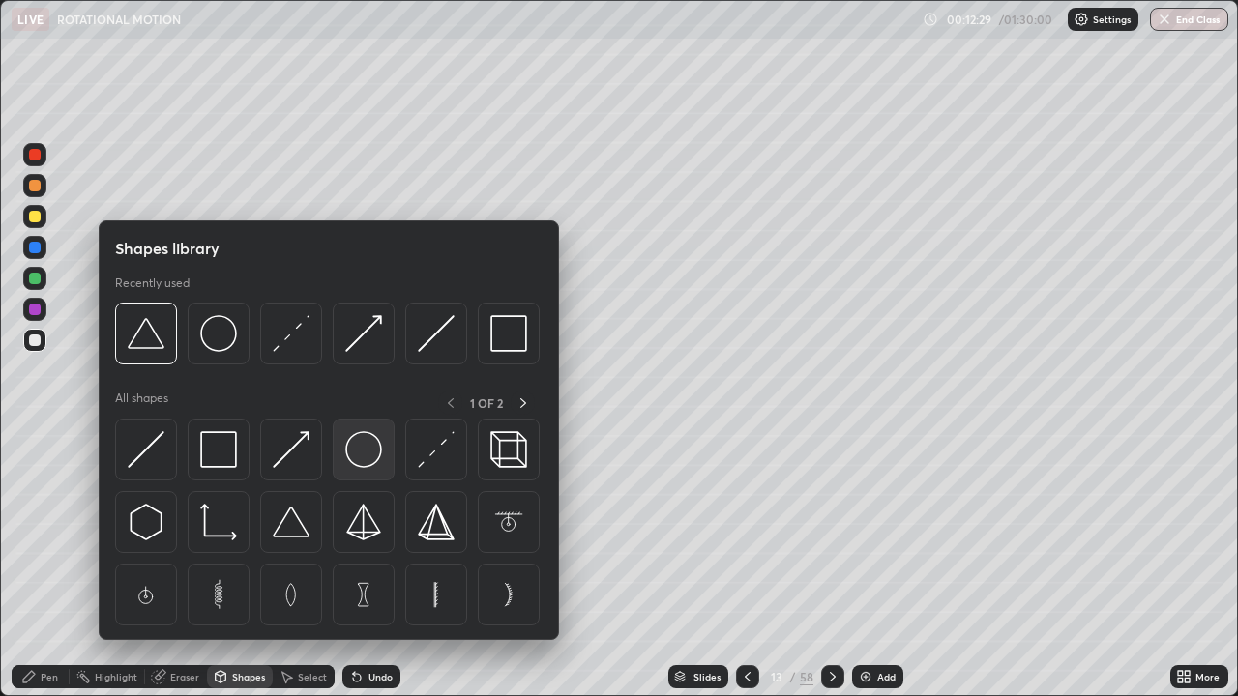
click at [365, 445] on img at bounding box center [363, 449] width 37 height 37
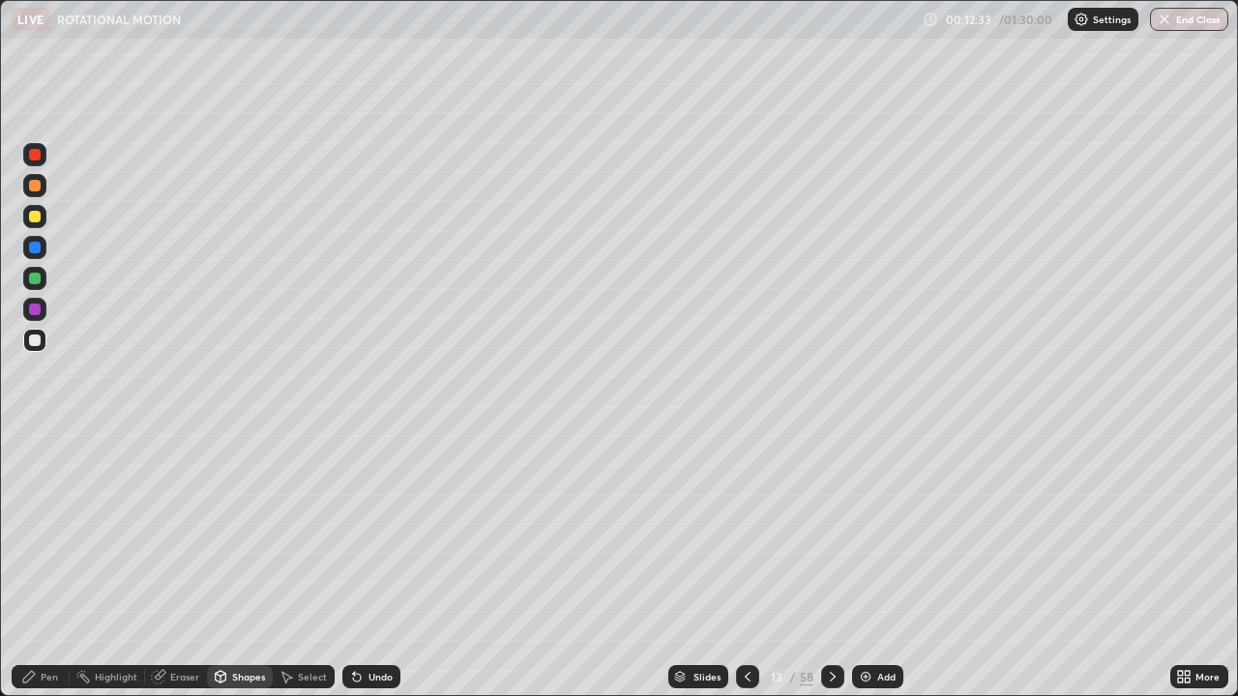
click at [312, 675] on div "Select" at bounding box center [312, 677] width 29 height 10
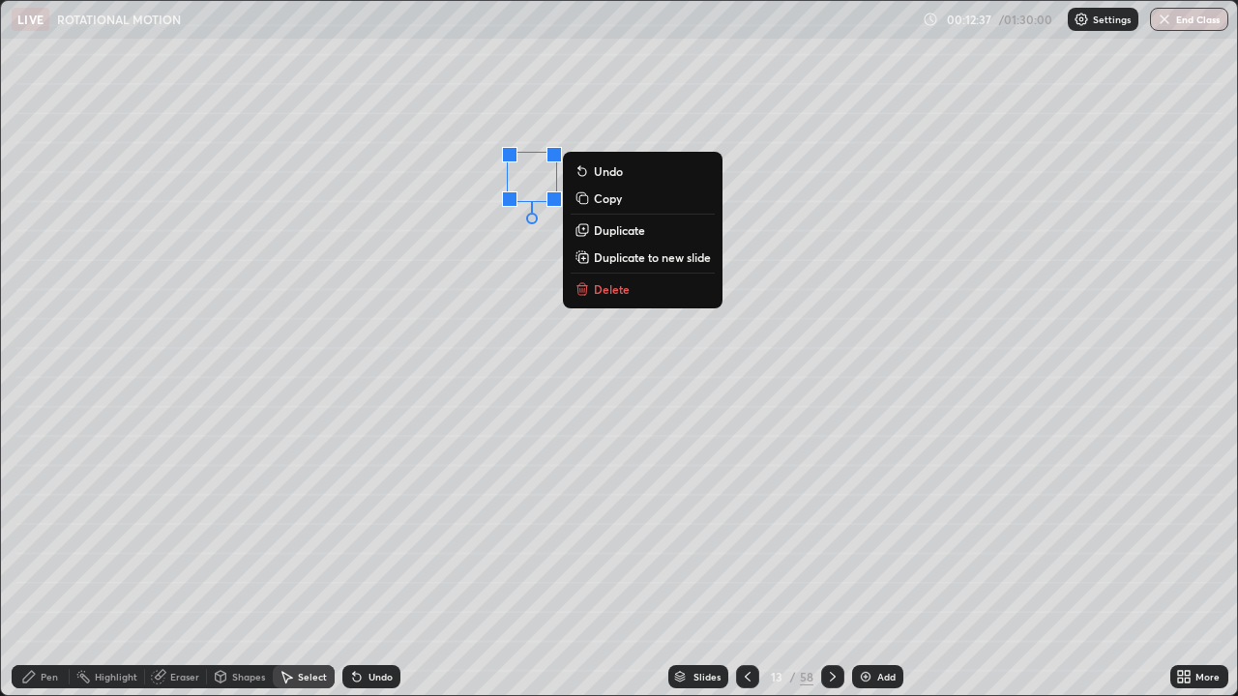
click at [610, 230] on p "Duplicate" at bounding box center [619, 229] width 51 height 15
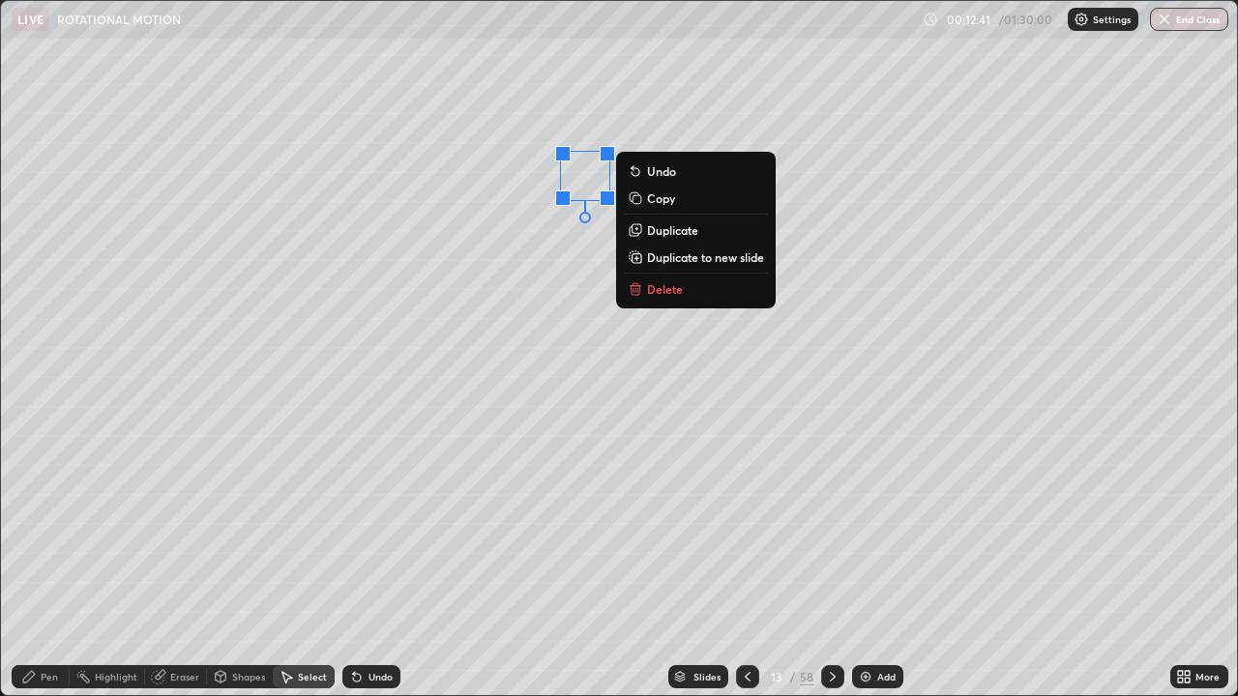
click at [481, 504] on div "0 ° Undo Copy Duplicate Duplicate to new slide Delete" at bounding box center [619, 348] width 1236 height 695
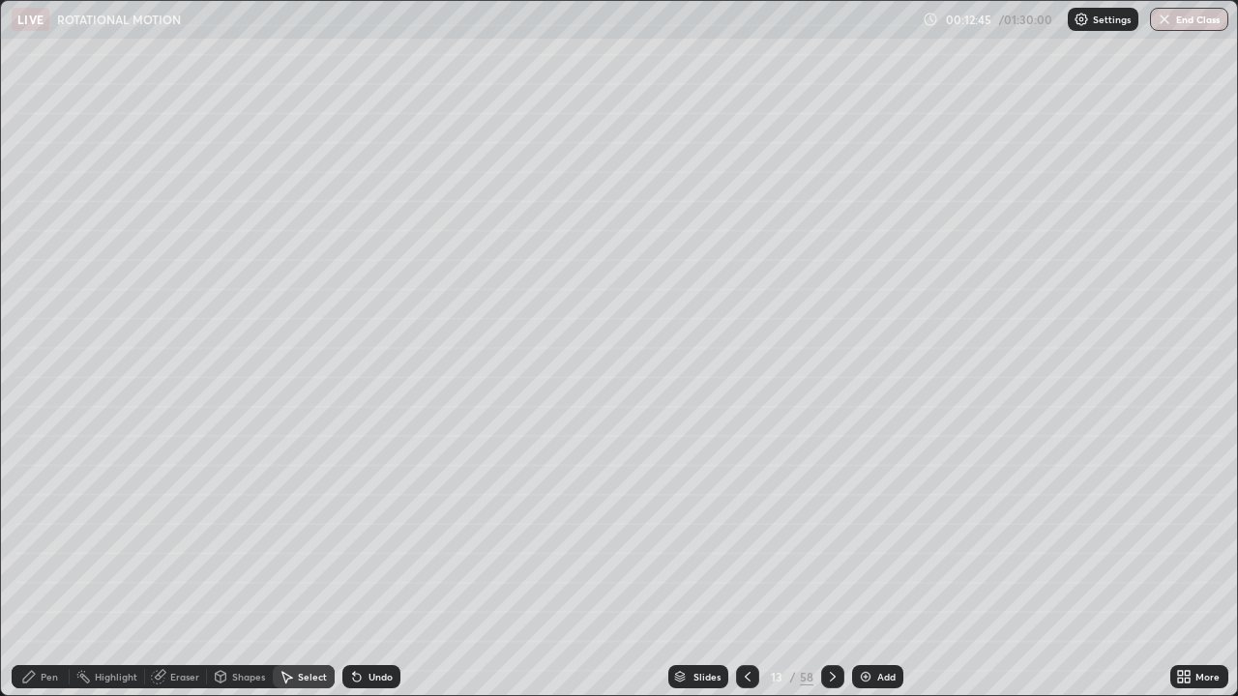
click at [50, 687] on div "Pen" at bounding box center [41, 677] width 58 height 23
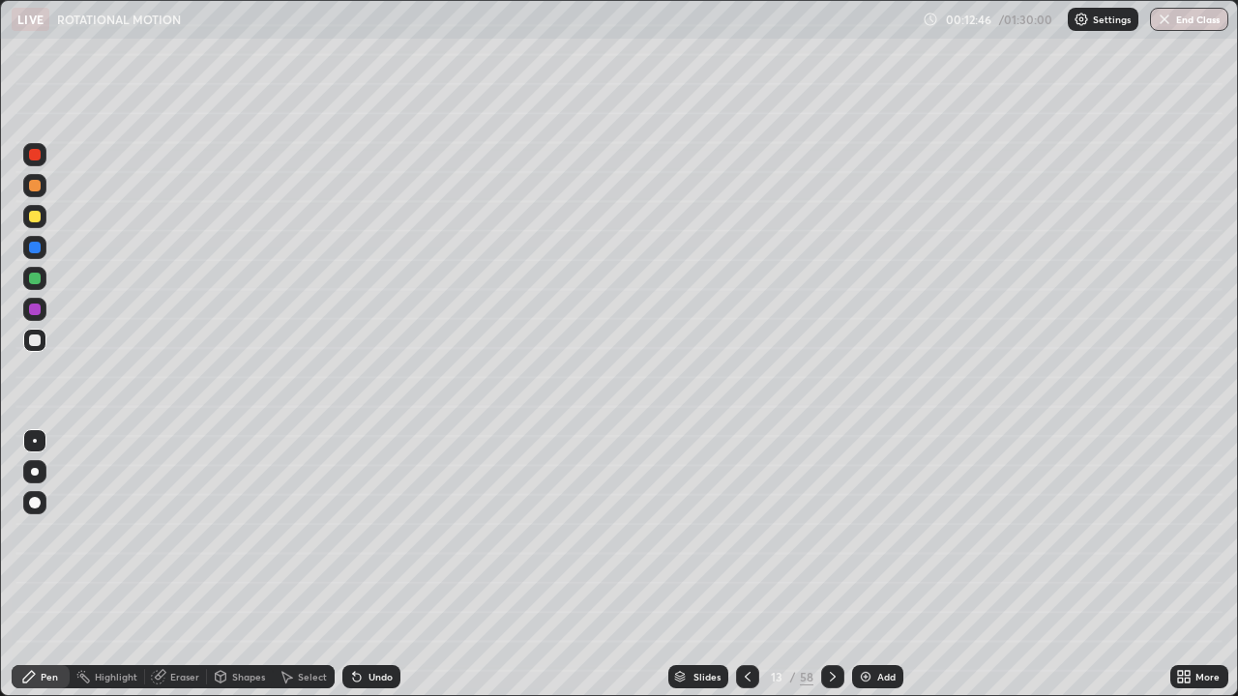
click at [35, 277] on div at bounding box center [35, 279] width 12 height 12
click at [877, 672] on div "Add" at bounding box center [886, 677] width 18 height 10
click at [743, 675] on icon at bounding box center [747, 676] width 15 height 15
click at [830, 677] on icon at bounding box center [832, 676] width 15 height 15
click at [873, 676] on div "Add" at bounding box center [877, 677] width 51 height 23
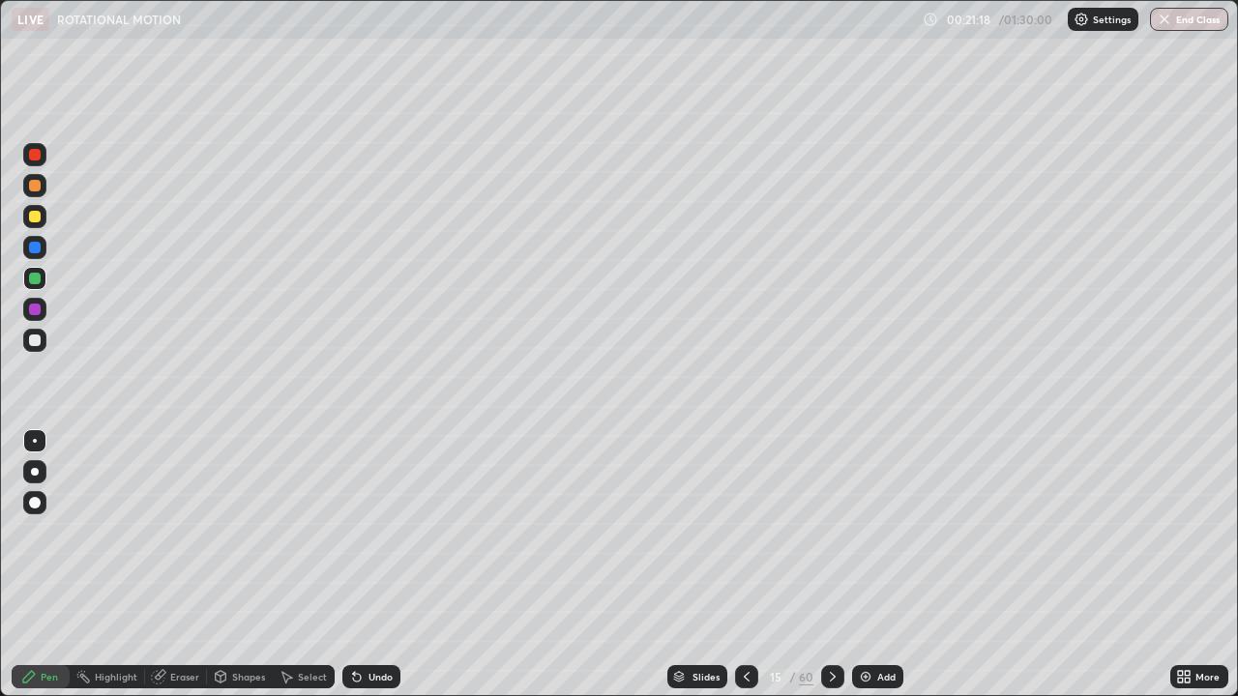
click at [249, 685] on div "Shapes" at bounding box center [240, 677] width 66 height 23
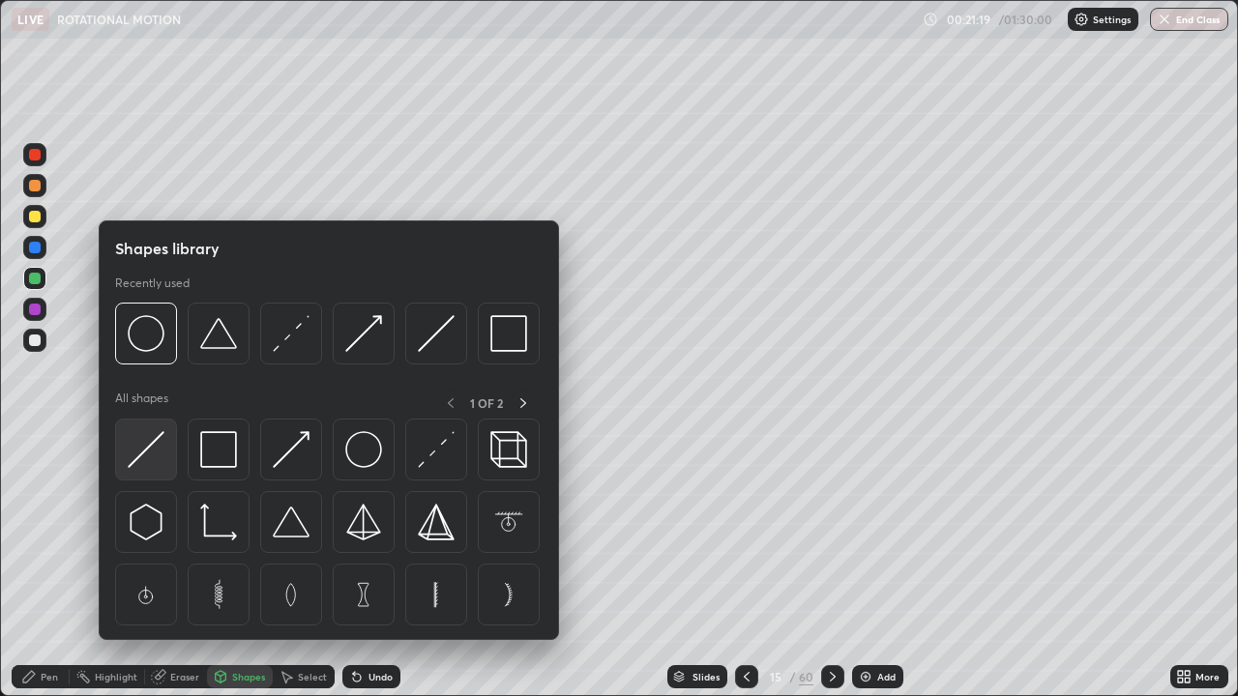
click at [148, 437] on img at bounding box center [146, 449] width 37 height 37
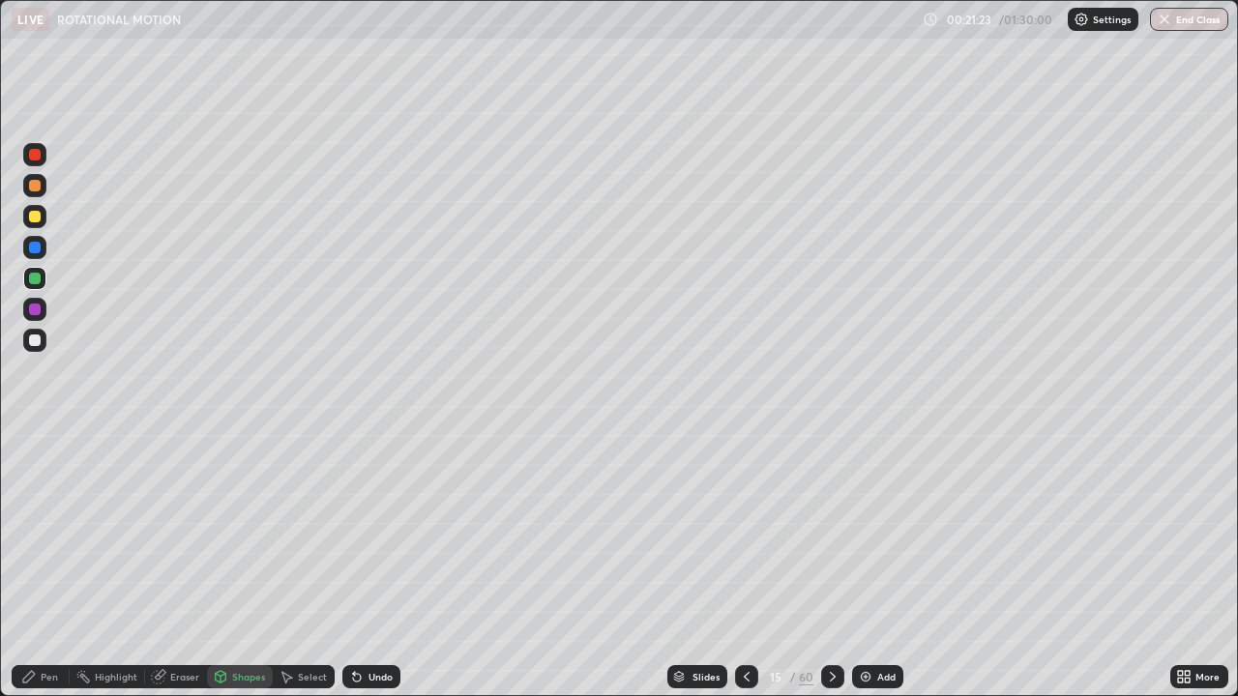
click at [34, 341] on div at bounding box center [35, 341] width 12 height 12
click at [380, 677] on div "Undo" at bounding box center [381, 677] width 24 height 10
click at [52, 669] on div "Pen" at bounding box center [41, 677] width 58 height 23
click at [865, 678] on img at bounding box center [865, 676] width 15 height 15
click at [746, 677] on icon at bounding box center [748, 676] width 15 height 15
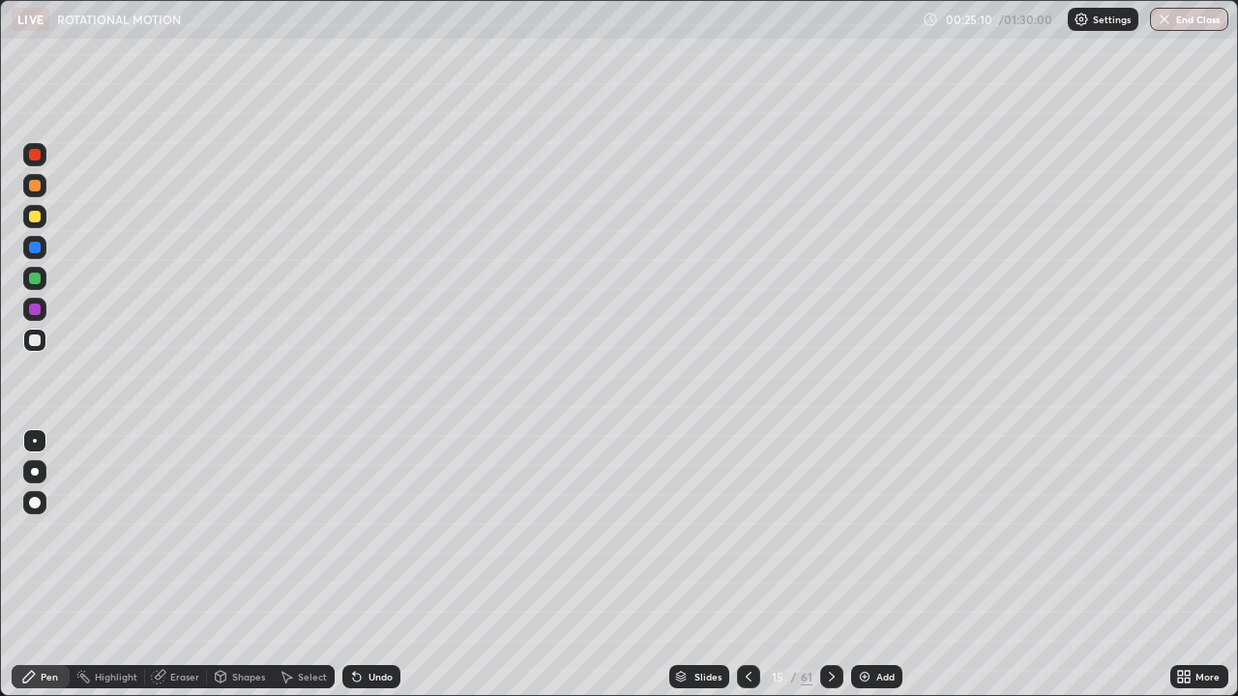
click at [838, 691] on div at bounding box center [831, 677] width 23 height 39
click at [738, 676] on div at bounding box center [748, 677] width 23 height 23
click at [828, 675] on icon at bounding box center [831, 676] width 15 height 15
click at [871, 678] on img at bounding box center [864, 676] width 15 height 15
click at [243, 680] on div "Shapes" at bounding box center [248, 677] width 33 height 10
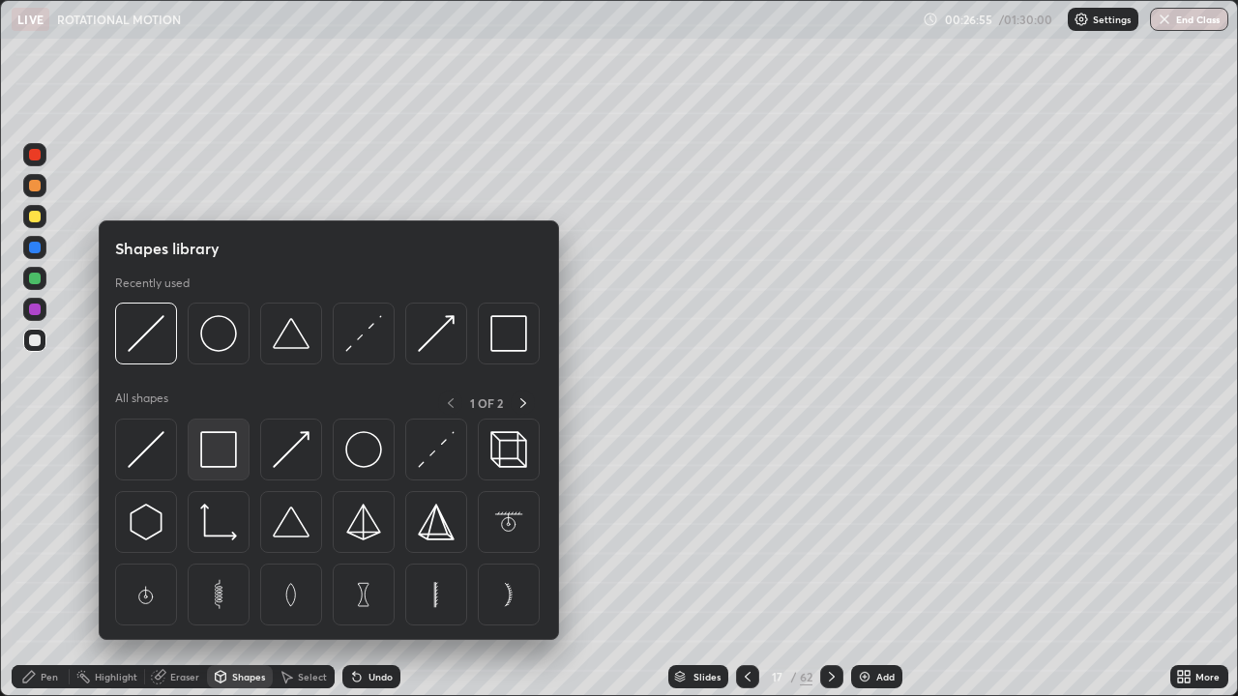
click at [221, 455] on img at bounding box center [218, 449] width 37 height 37
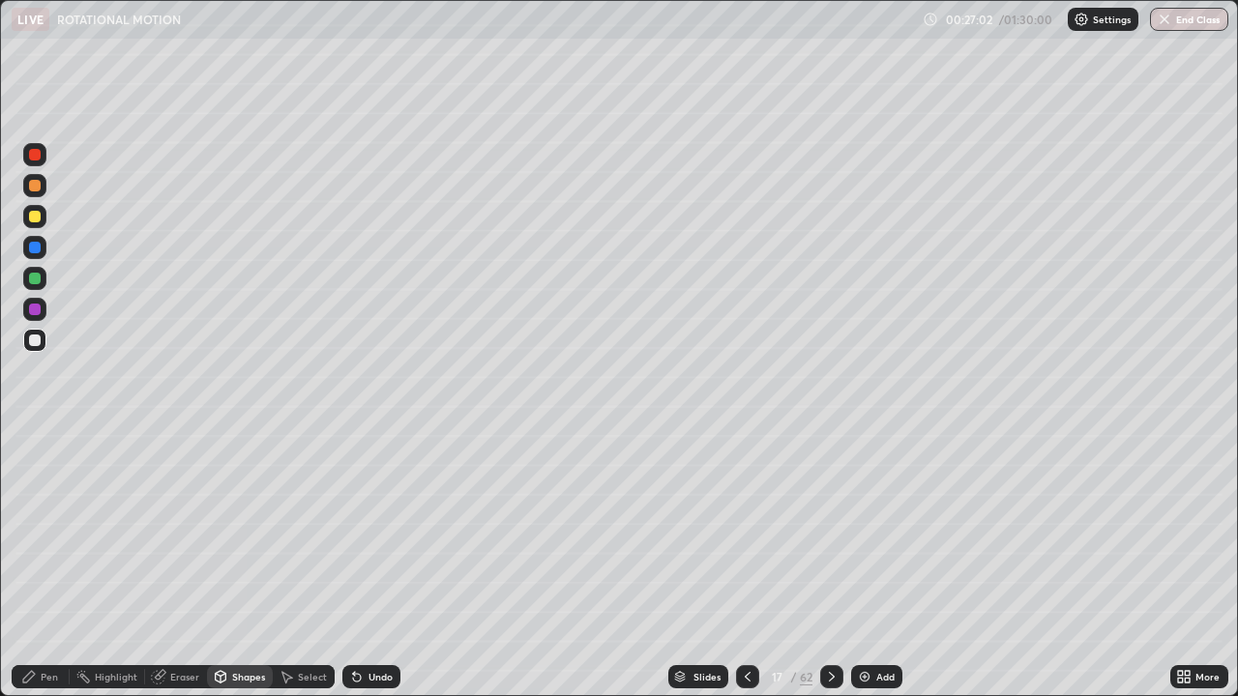
click at [0, 581] on div "Setting up your live class" at bounding box center [619, 348] width 1238 height 696
click at [0, 577] on div "Setting up your live class" at bounding box center [619, 348] width 1238 height 696
click at [49, 681] on div "Pen" at bounding box center [49, 677] width 17 height 10
click at [37, 278] on div at bounding box center [35, 279] width 12 height 12
click at [244, 680] on div "Shapes" at bounding box center [248, 677] width 33 height 10
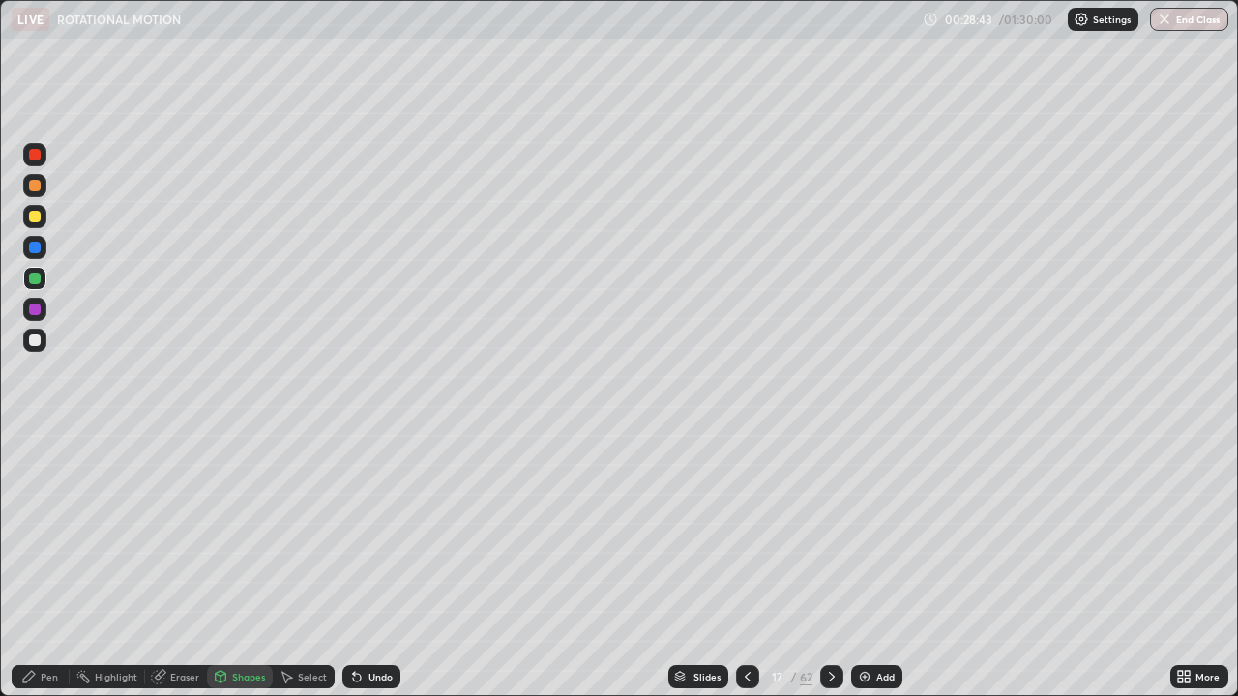
click at [64, 678] on div "Pen" at bounding box center [41, 677] width 58 height 23
